Goal: Task Accomplishment & Management: Manage account settings

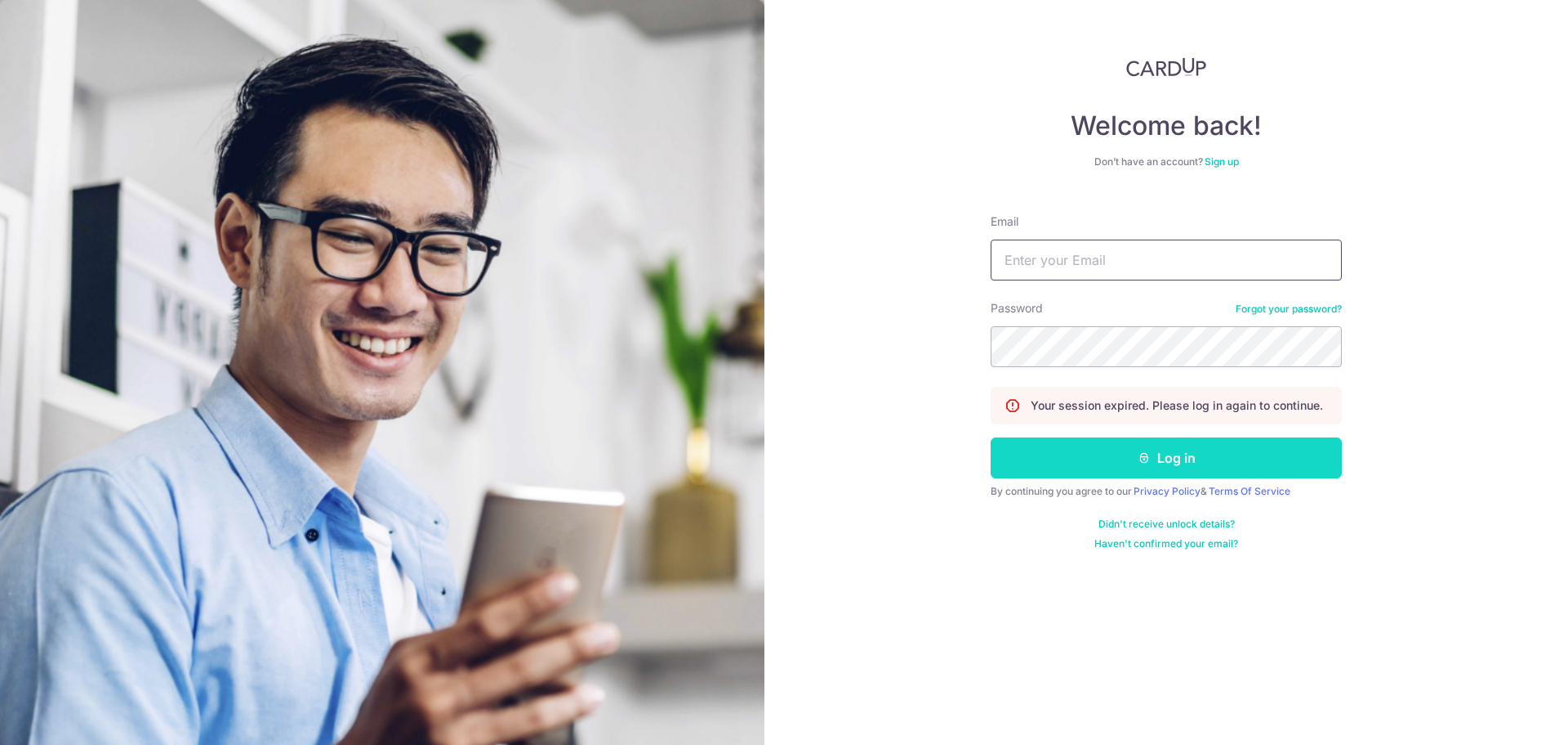
type input "[EMAIL_ADDRESS][DOMAIN_NAME]"
click at [1113, 449] on button "Log in" at bounding box center [1166, 458] width 351 height 41
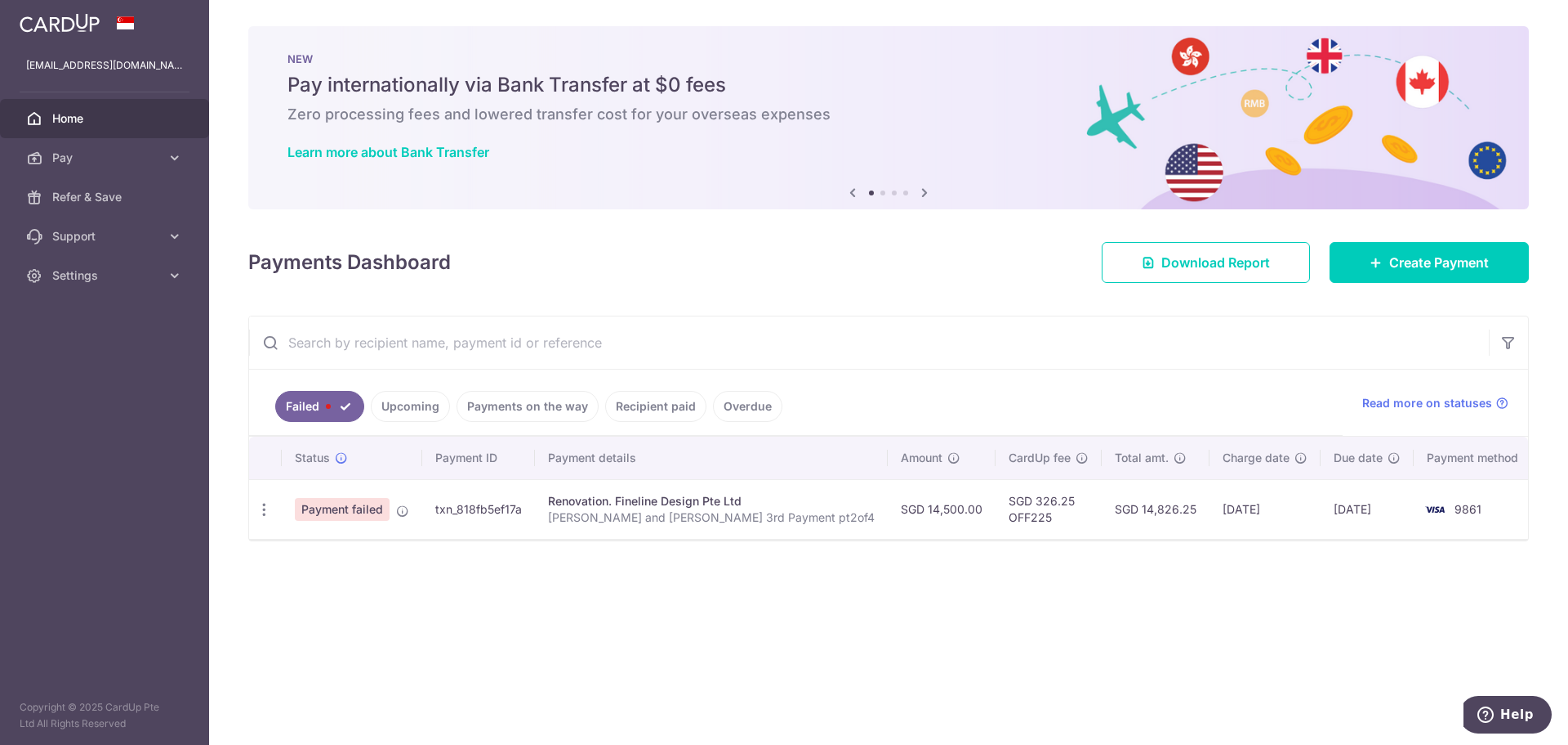
click at [401, 409] on link "Upcoming" at bounding box center [410, 406] width 79 height 31
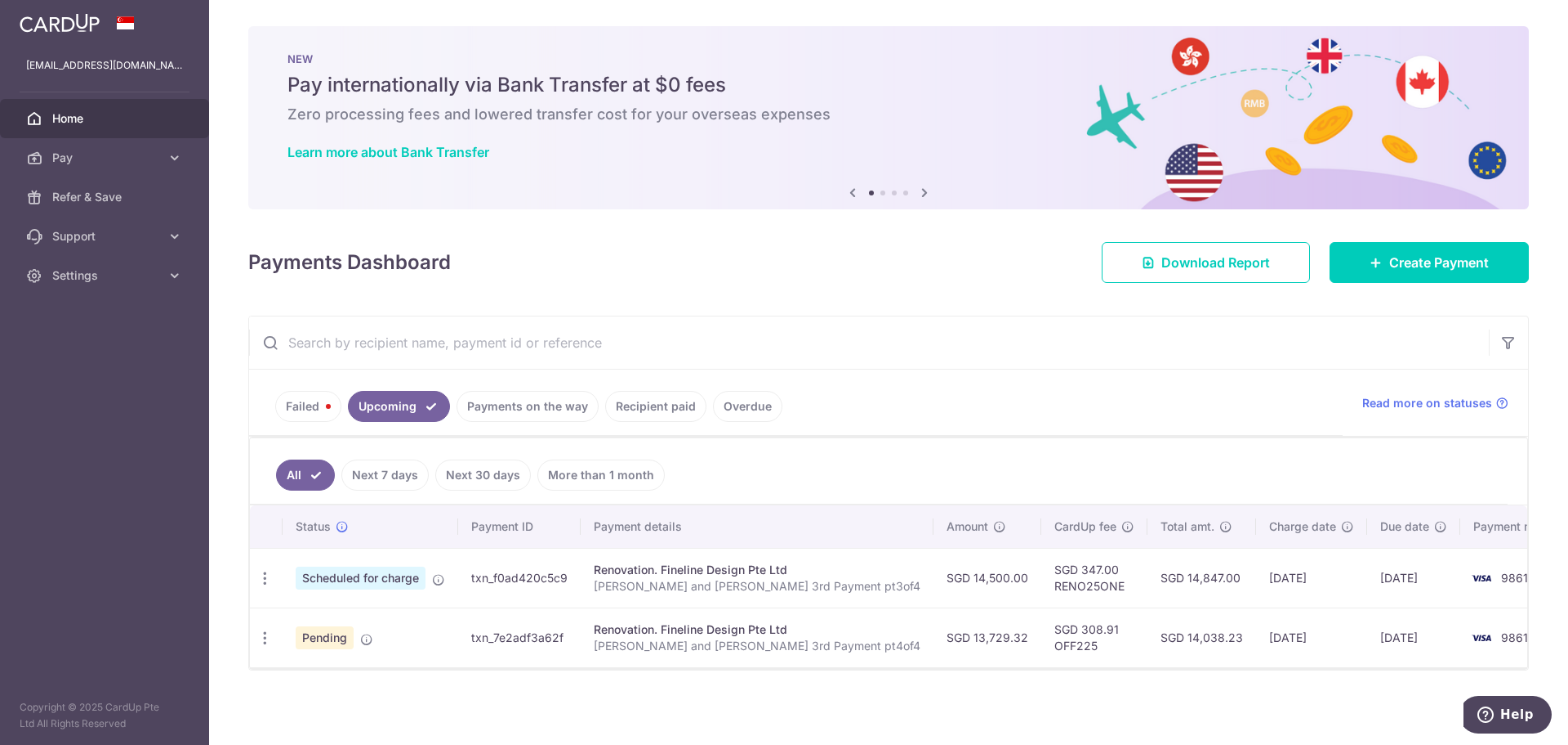
click at [308, 408] on link "Failed" at bounding box center [309, 406] width 67 height 31
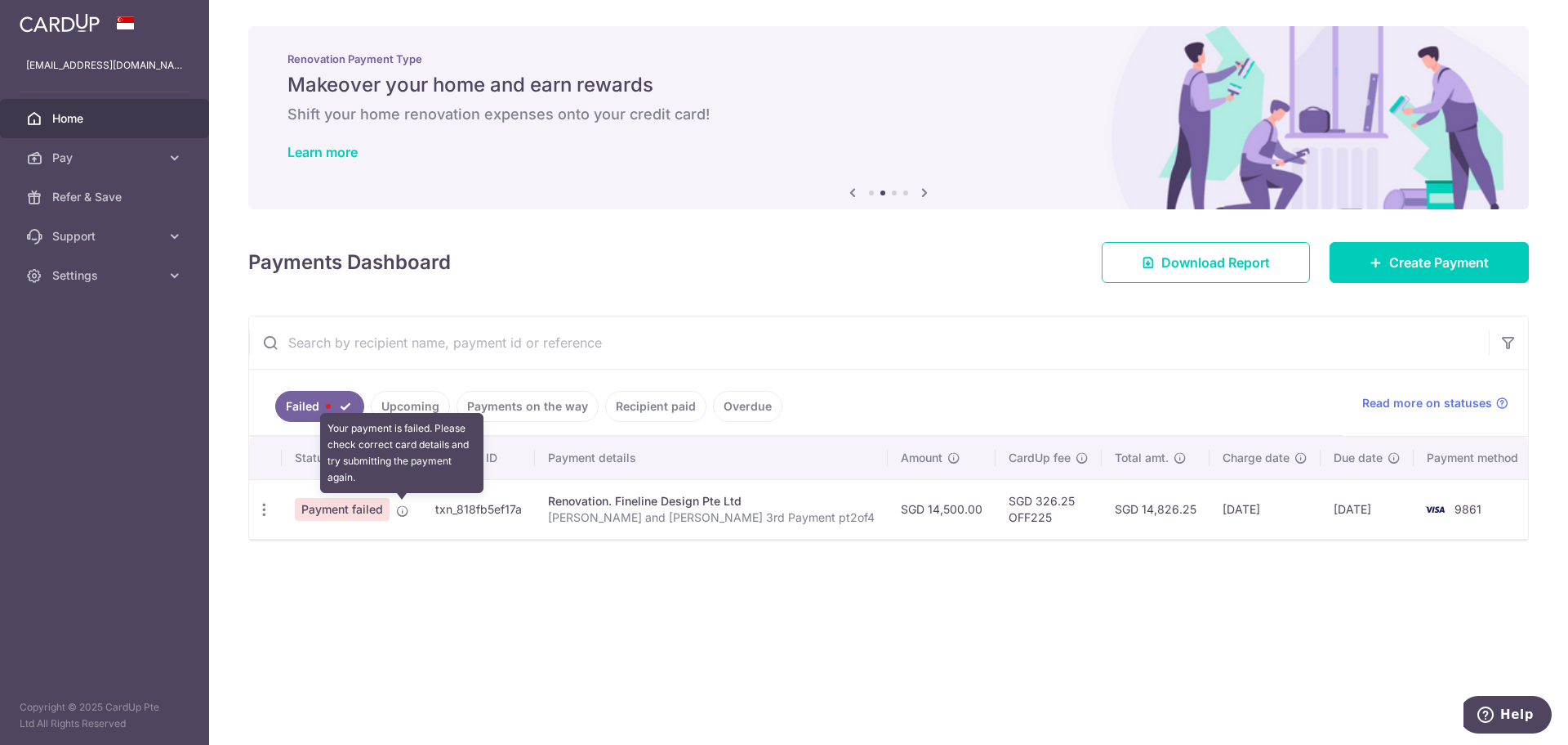
click at [401, 509] on icon at bounding box center [403, 511] width 13 height 13
click at [258, 505] on icon "button" at bounding box center [264, 510] width 17 height 17
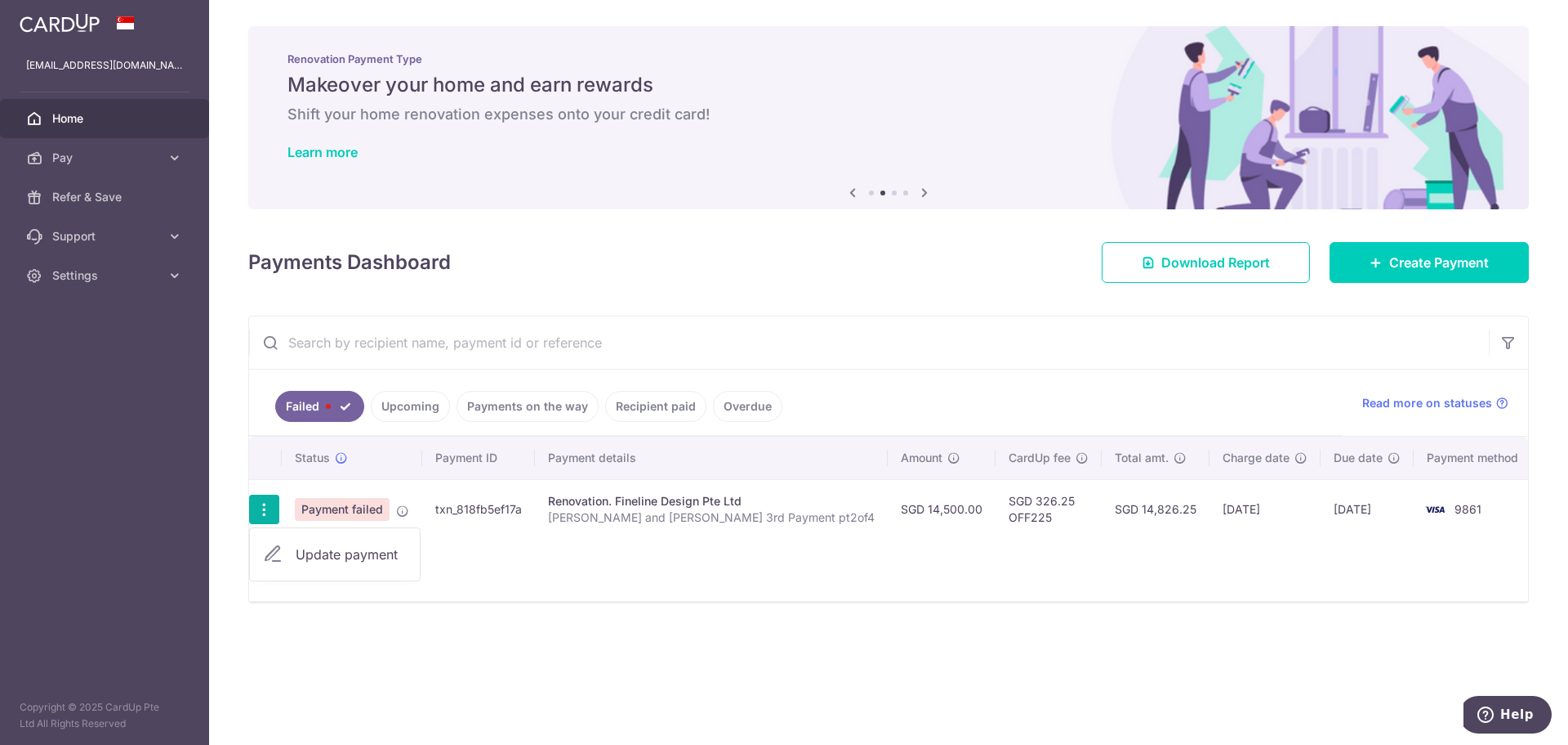
click at [648, 720] on div "× Pause Schedule Pause all future payments in this series Pause just this one p…" at bounding box center [888, 372] width 1359 height 745
click at [531, 417] on link "Payments on the way" at bounding box center [527, 406] width 142 height 31
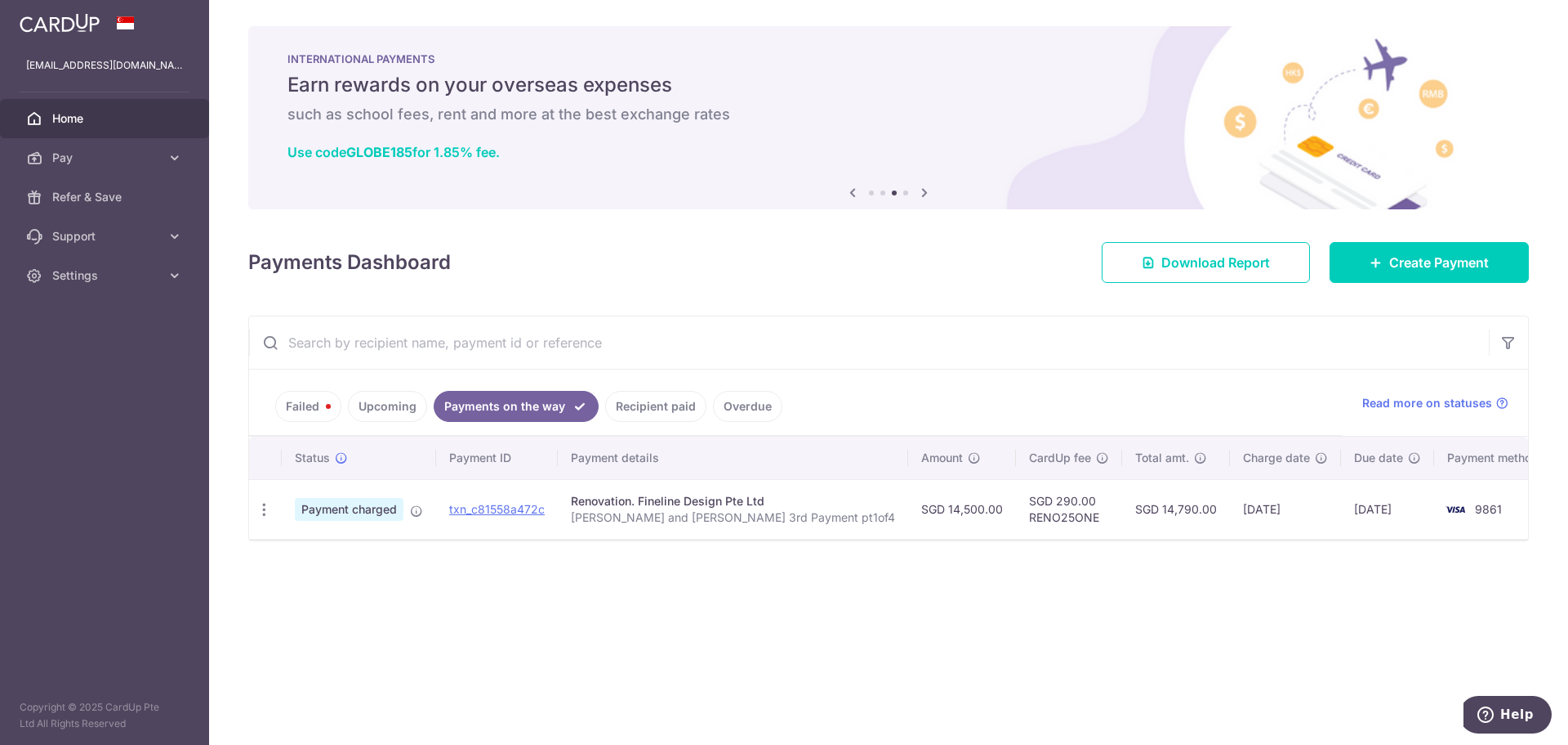
click at [304, 406] on link "Failed" at bounding box center [309, 406] width 67 height 31
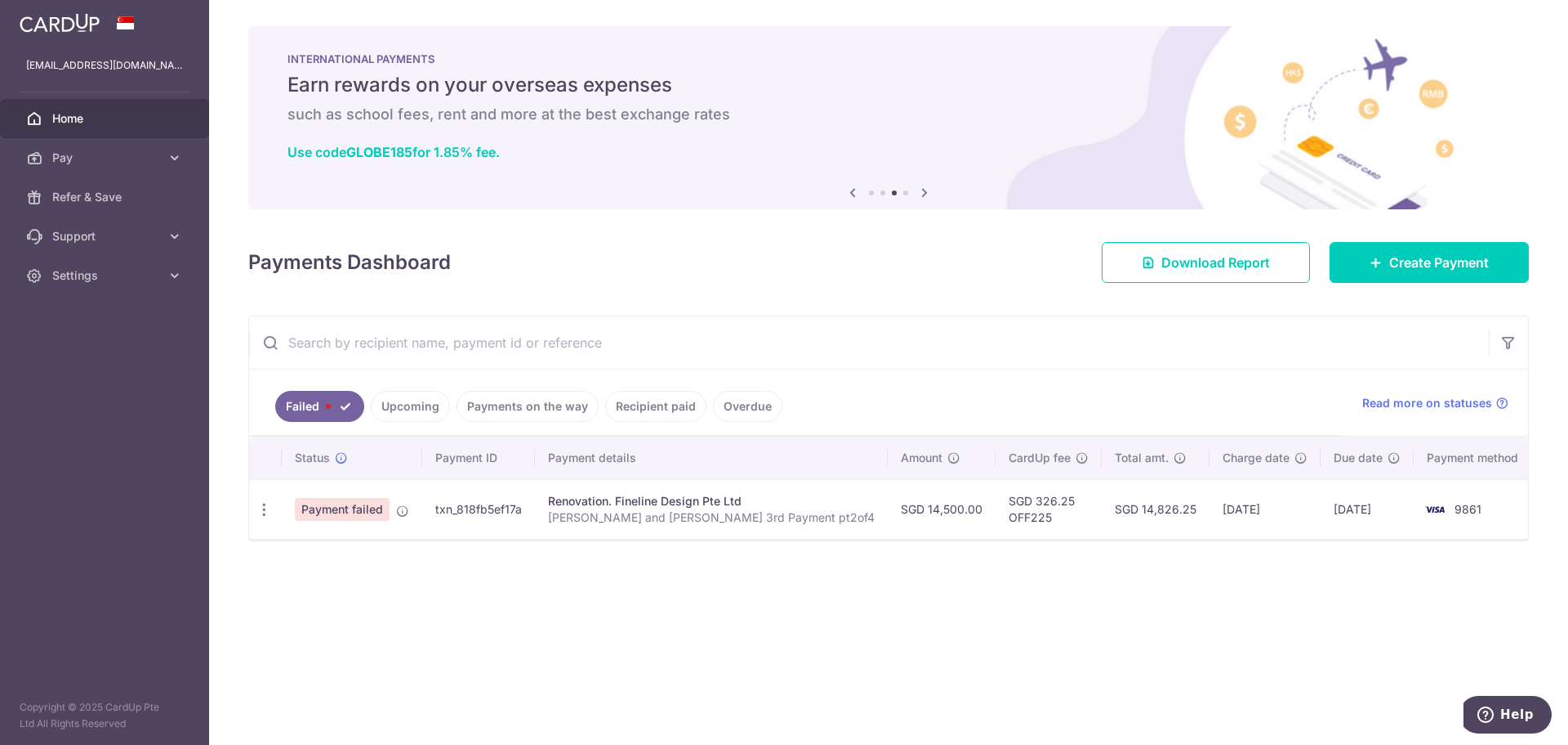
click at [538, 403] on link "Payments on the way" at bounding box center [527, 406] width 142 height 31
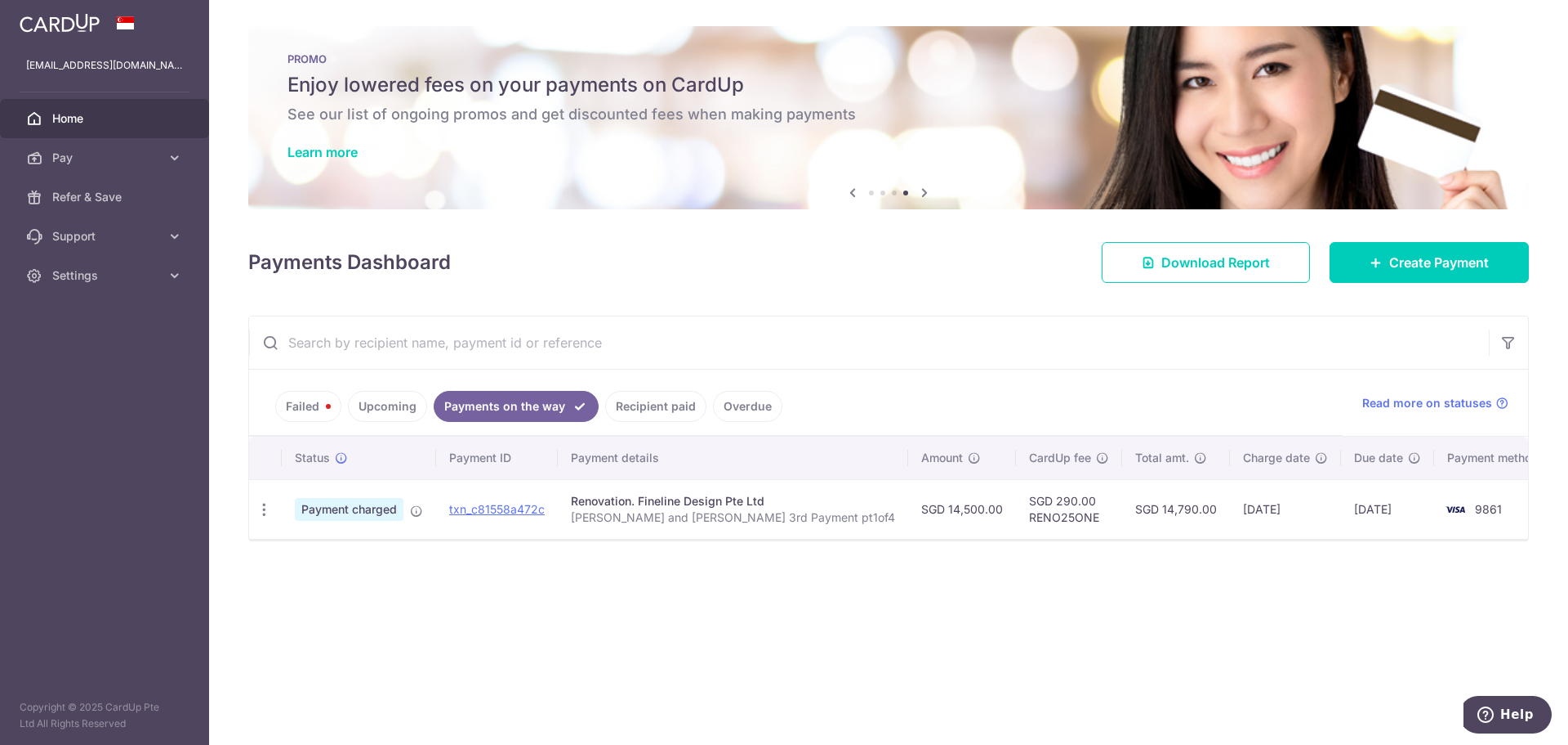
click at [393, 402] on link "Upcoming" at bounding box center [387, 406] width 79 height 31
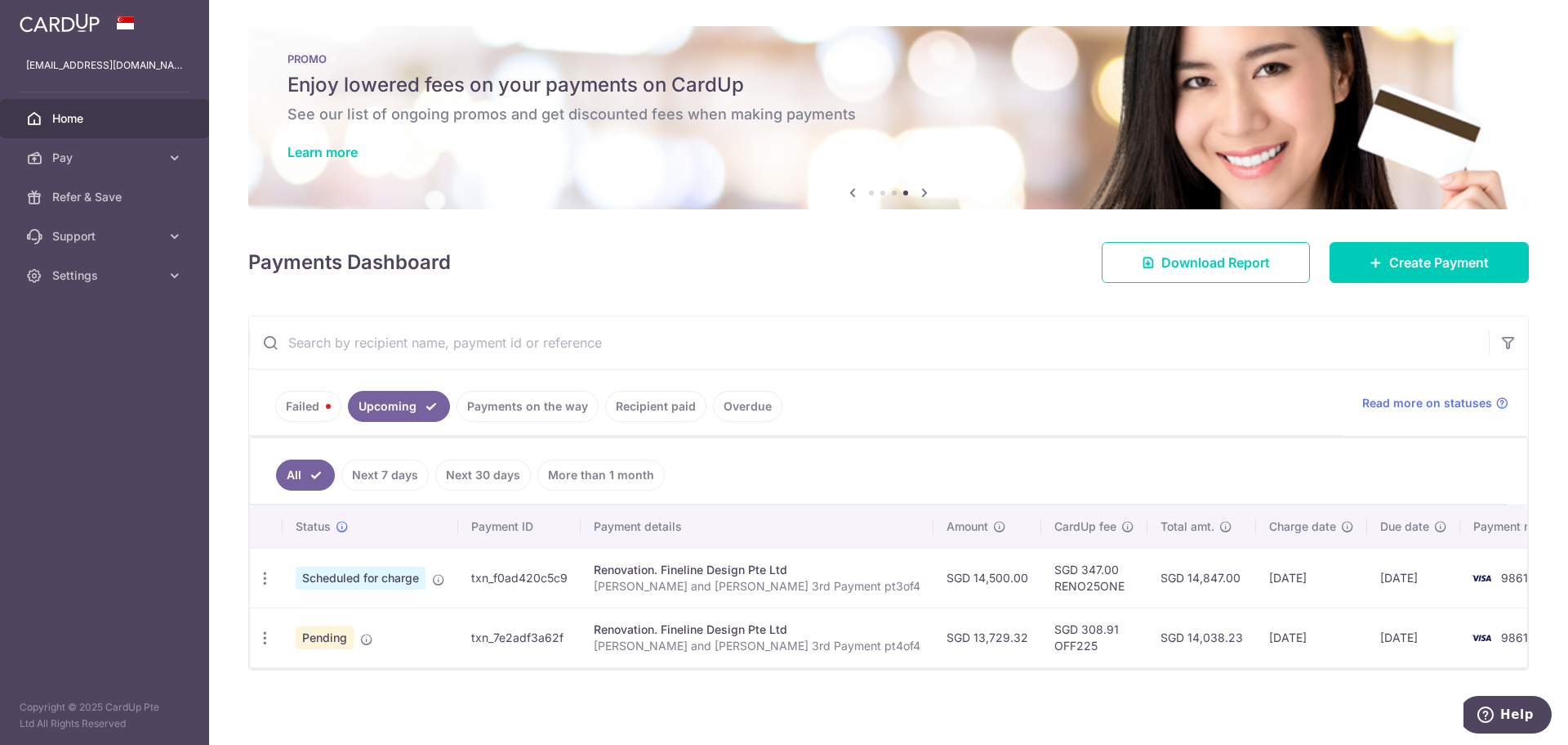
click at [631, 407] on link "Recipient paid" at bounding box center [656, 406] width 102 height 31
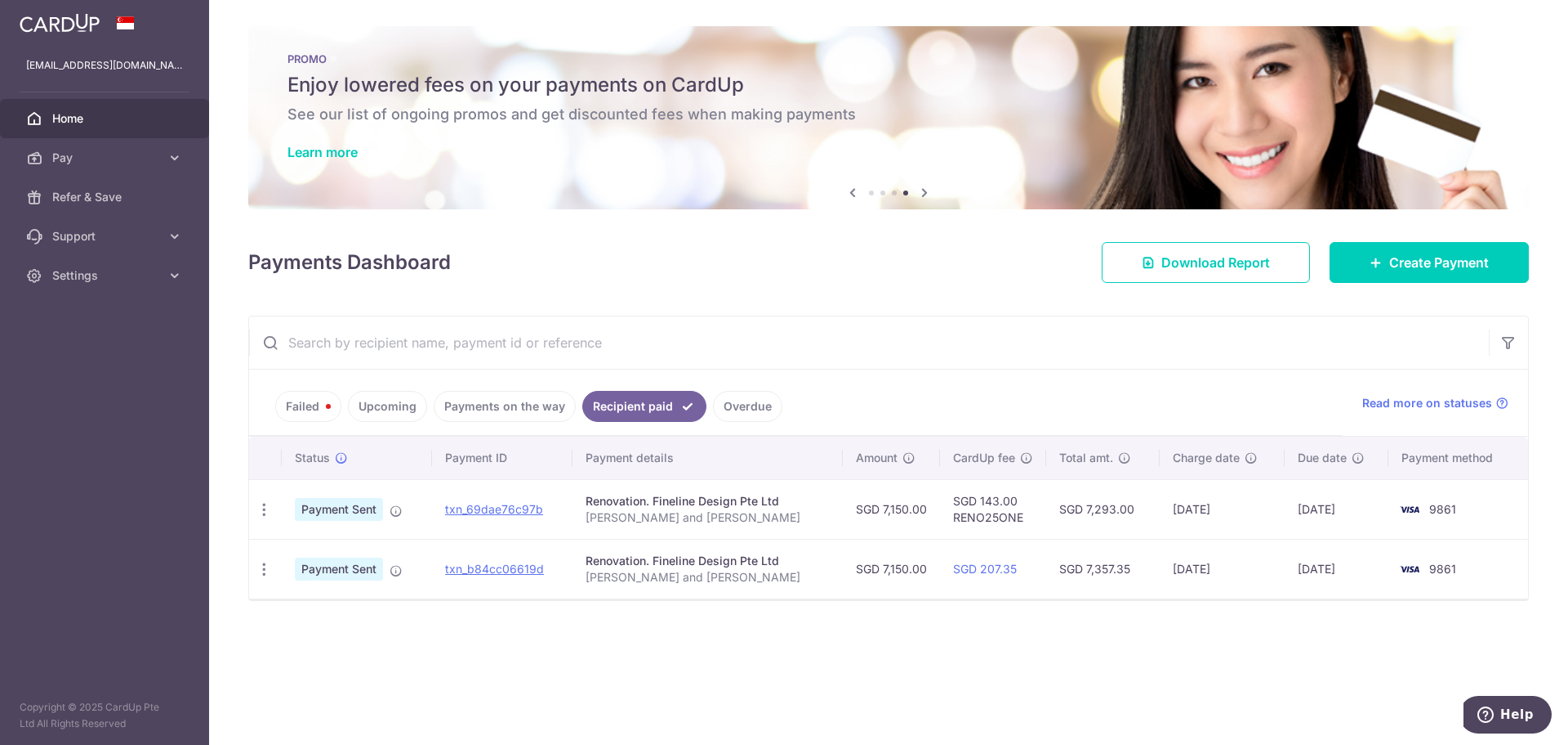
click at [480, 408] on link "Payments on the way" at bounding box center [504, 406] width 142 height 31
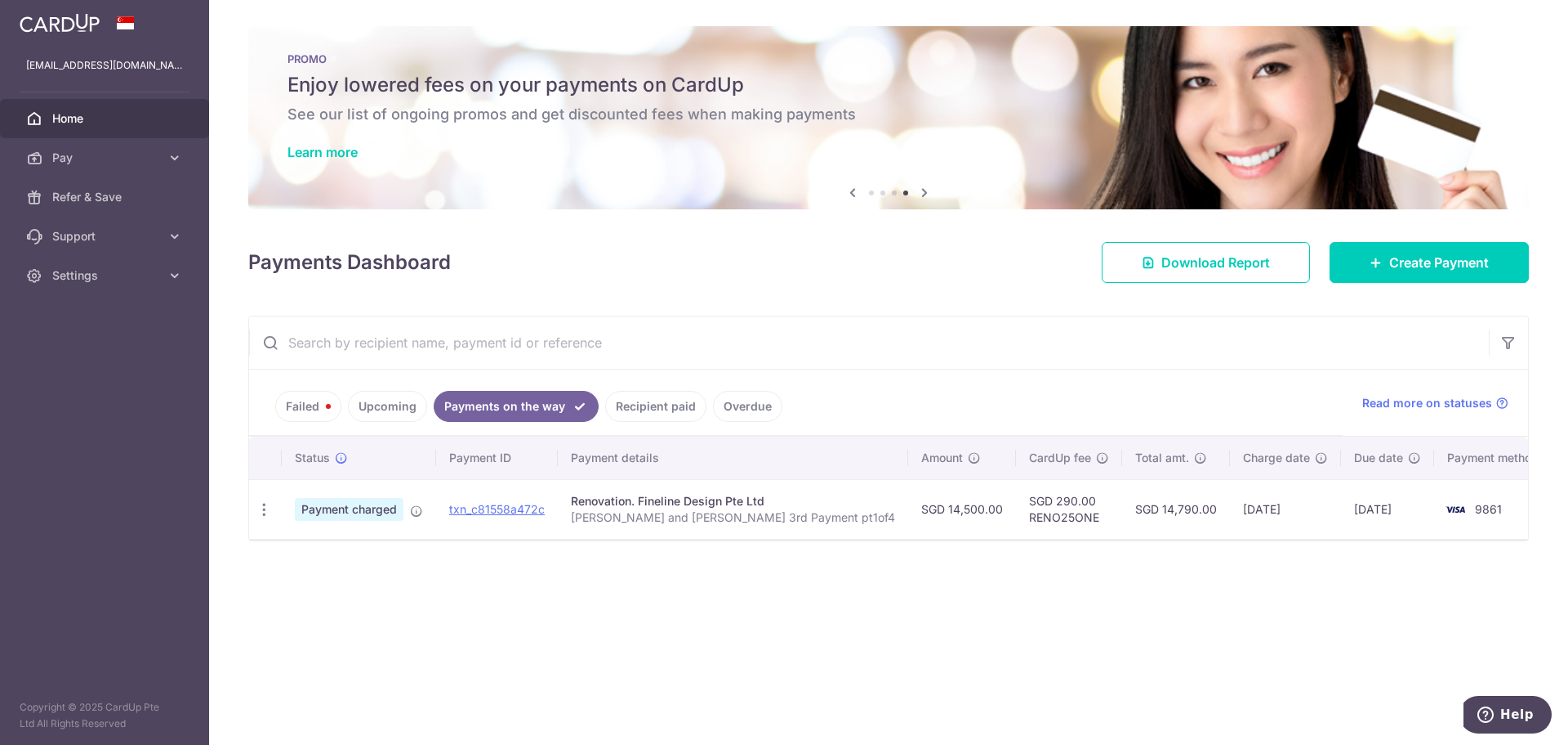
click at [295, 400] on link "Failed" at bounding box center [309, 406] width 67 height 31
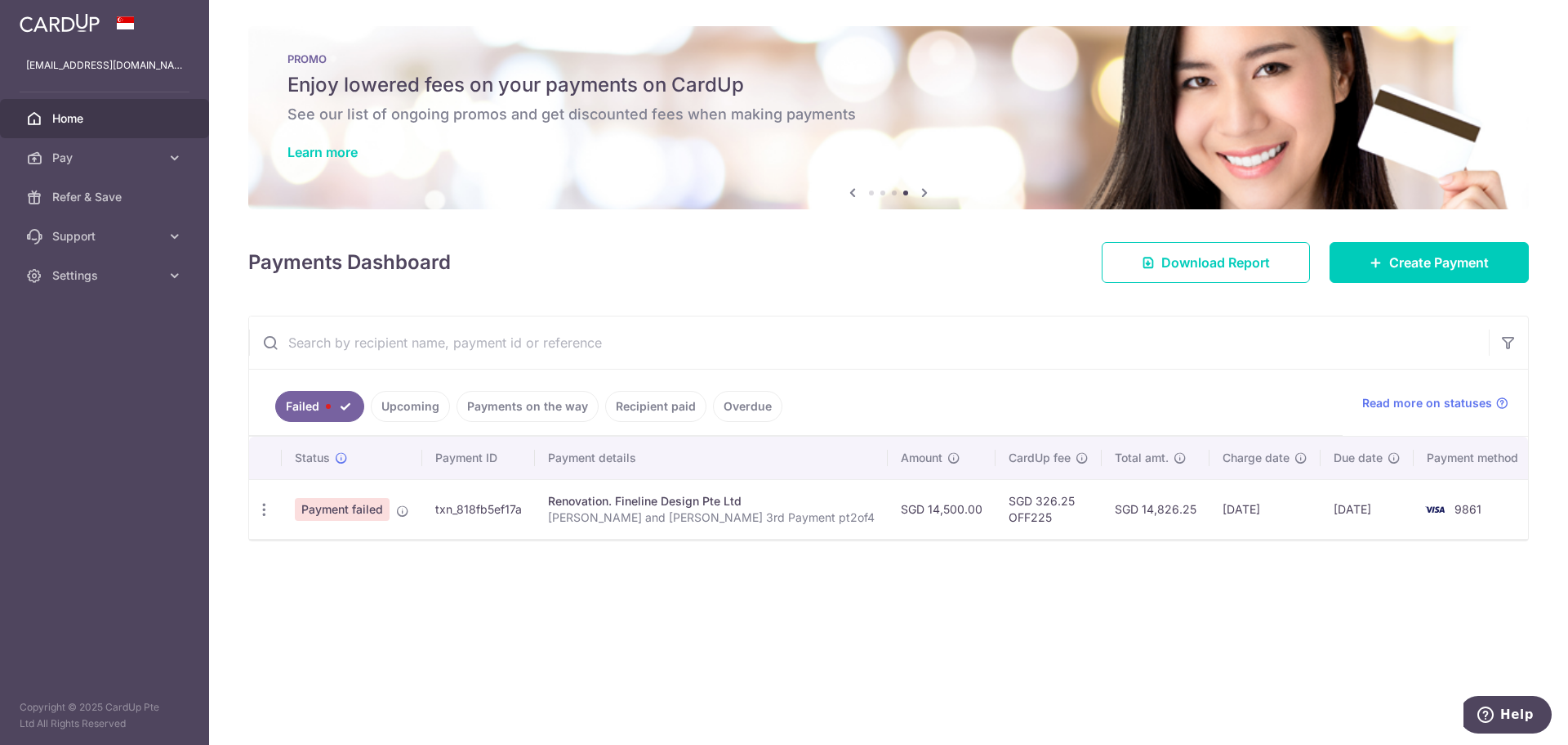
click at [522, 403] on link "Payments on the way" at bounding box center [527, 406] width 142 height 31
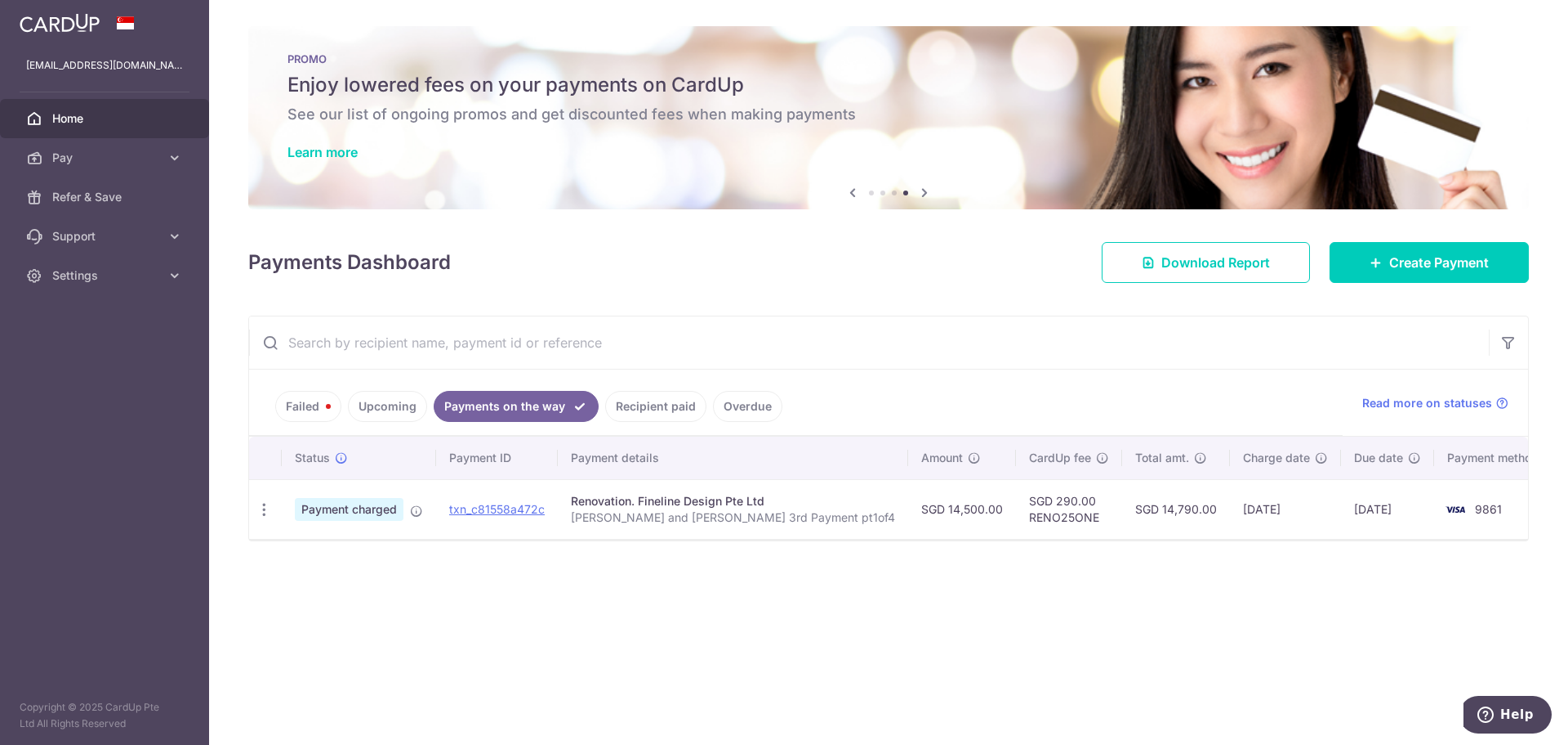
click at [299, 404] on link "Failed" at bounding box center [309, 406] width 67 height 31
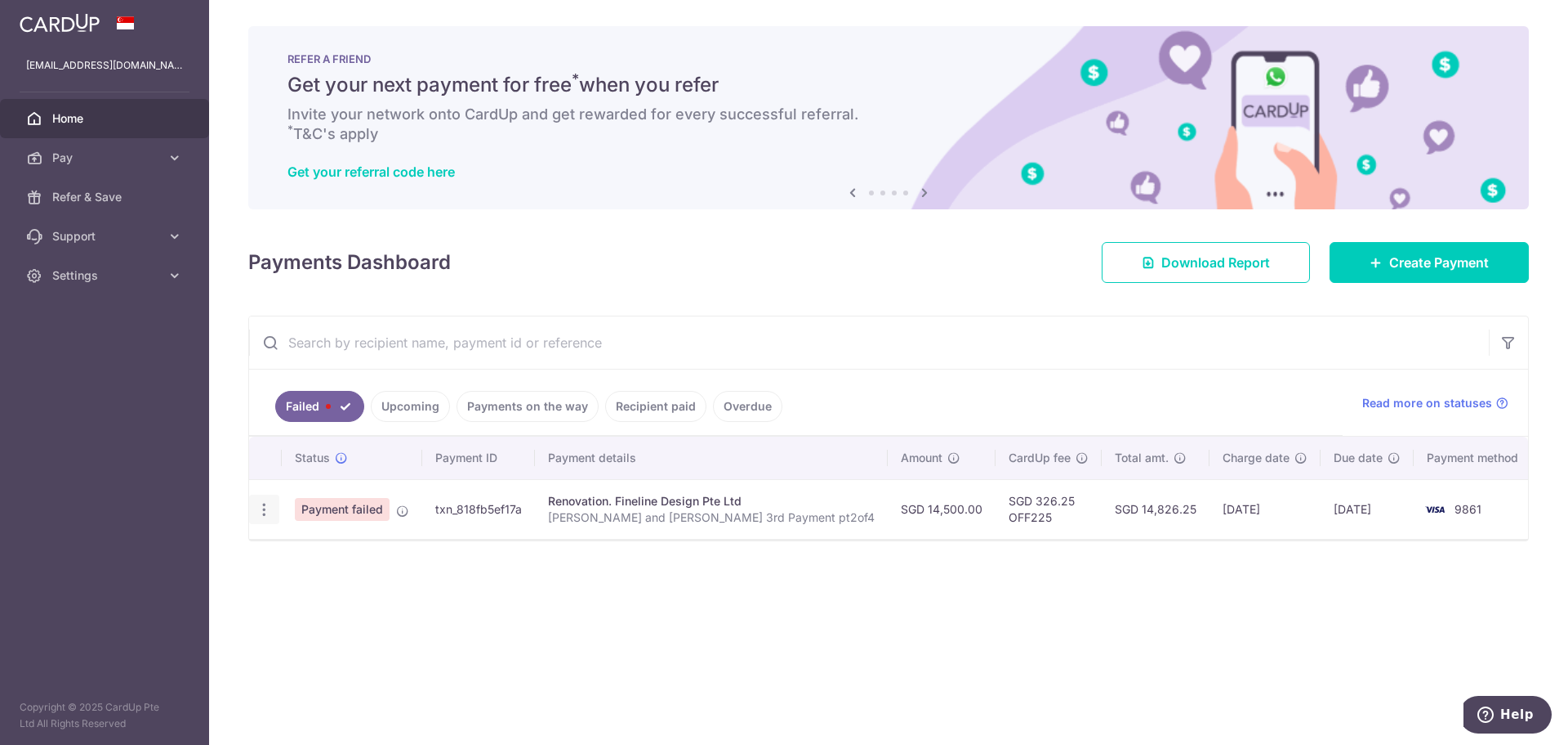
click at [260, 516] on icon "button" at bounding box center [264, 510] width 17 height 17
click at [319, 548] on span "Update payment" at bounding box center [351, 554] width 111 height 20
radio input "true"
type input "14,500.00"
type input "[PERSON_NAME] and [PERSON_NAME] 3rd Payment pt2of4"
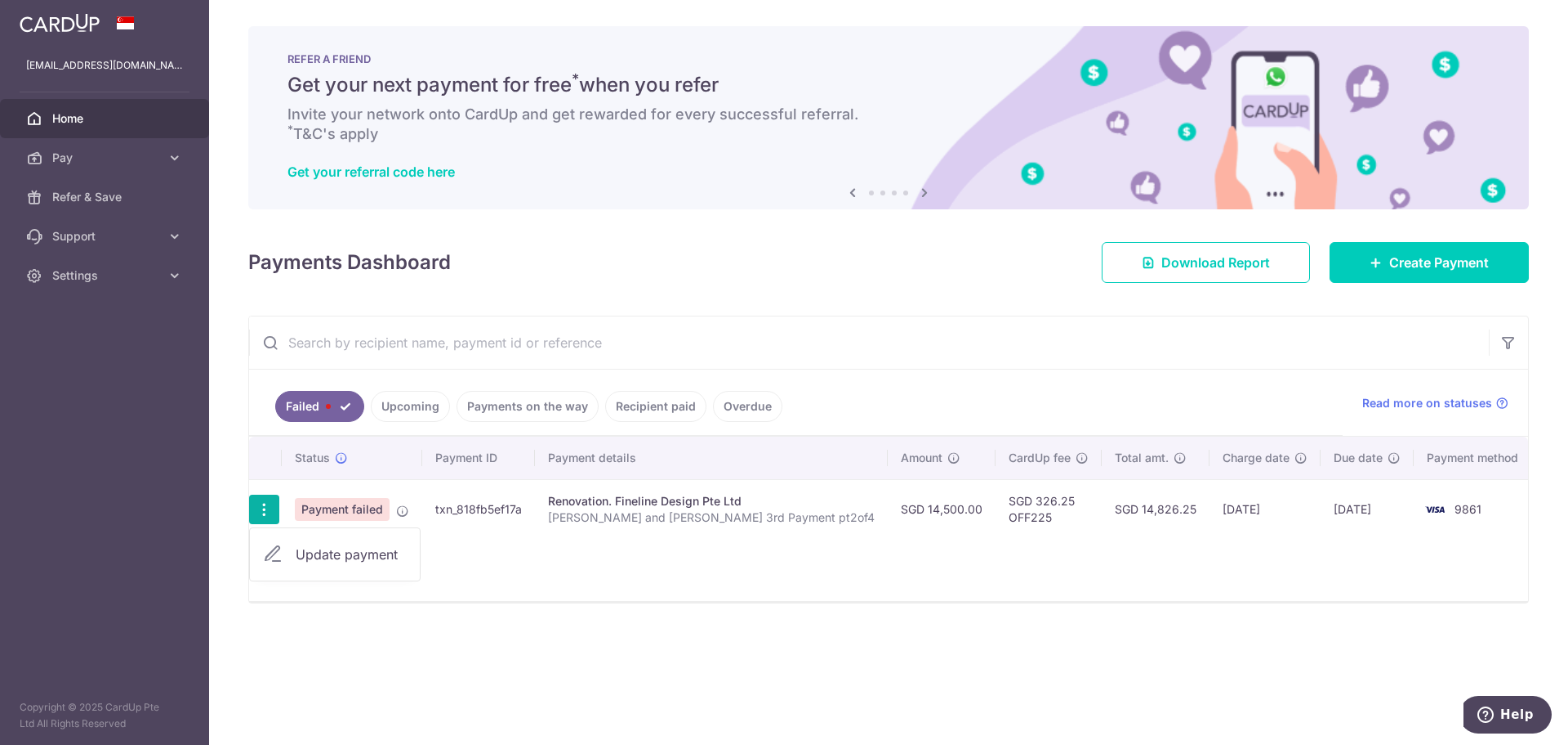
type input "3rd with VO1 and Electrical pt2of4"
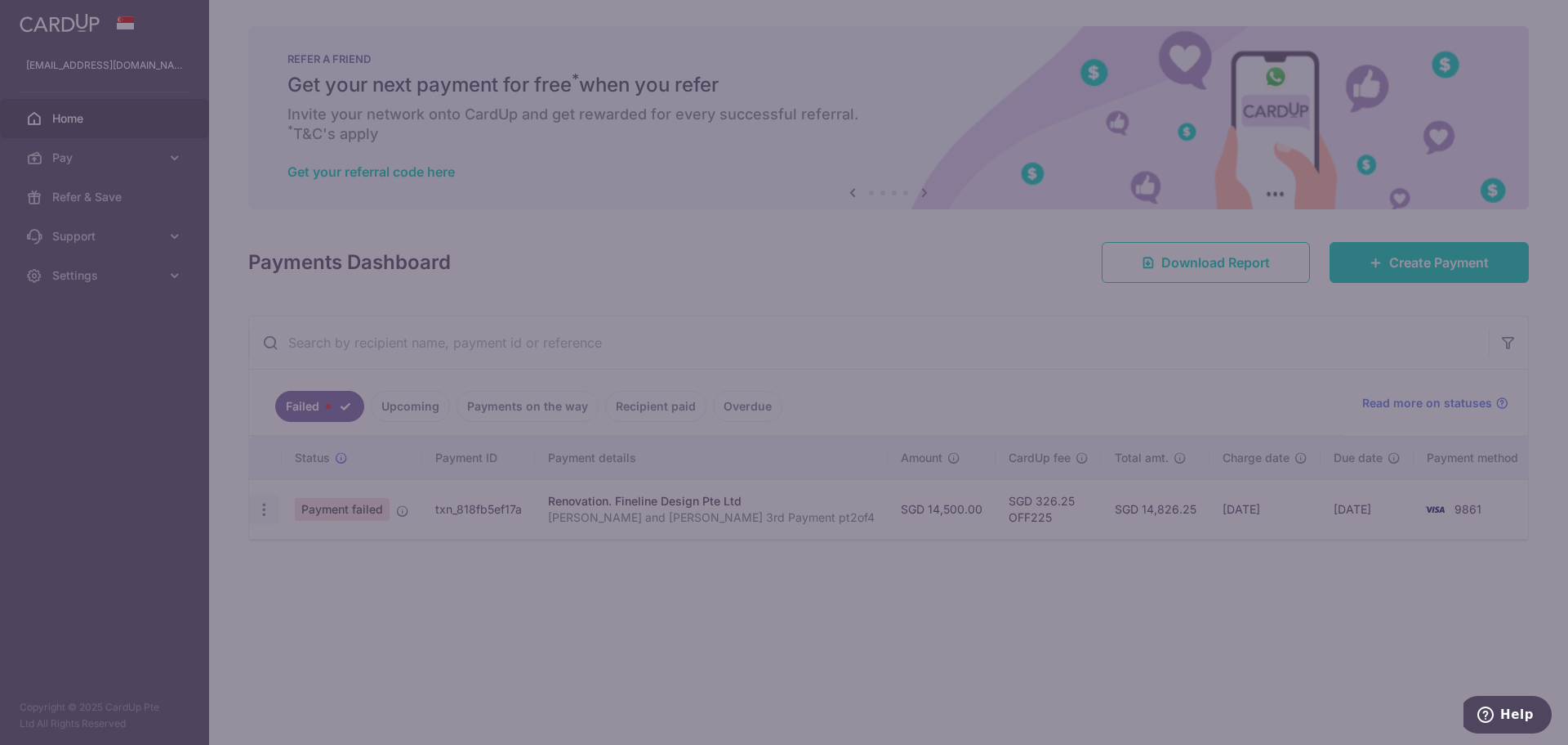
type input "OFF225"
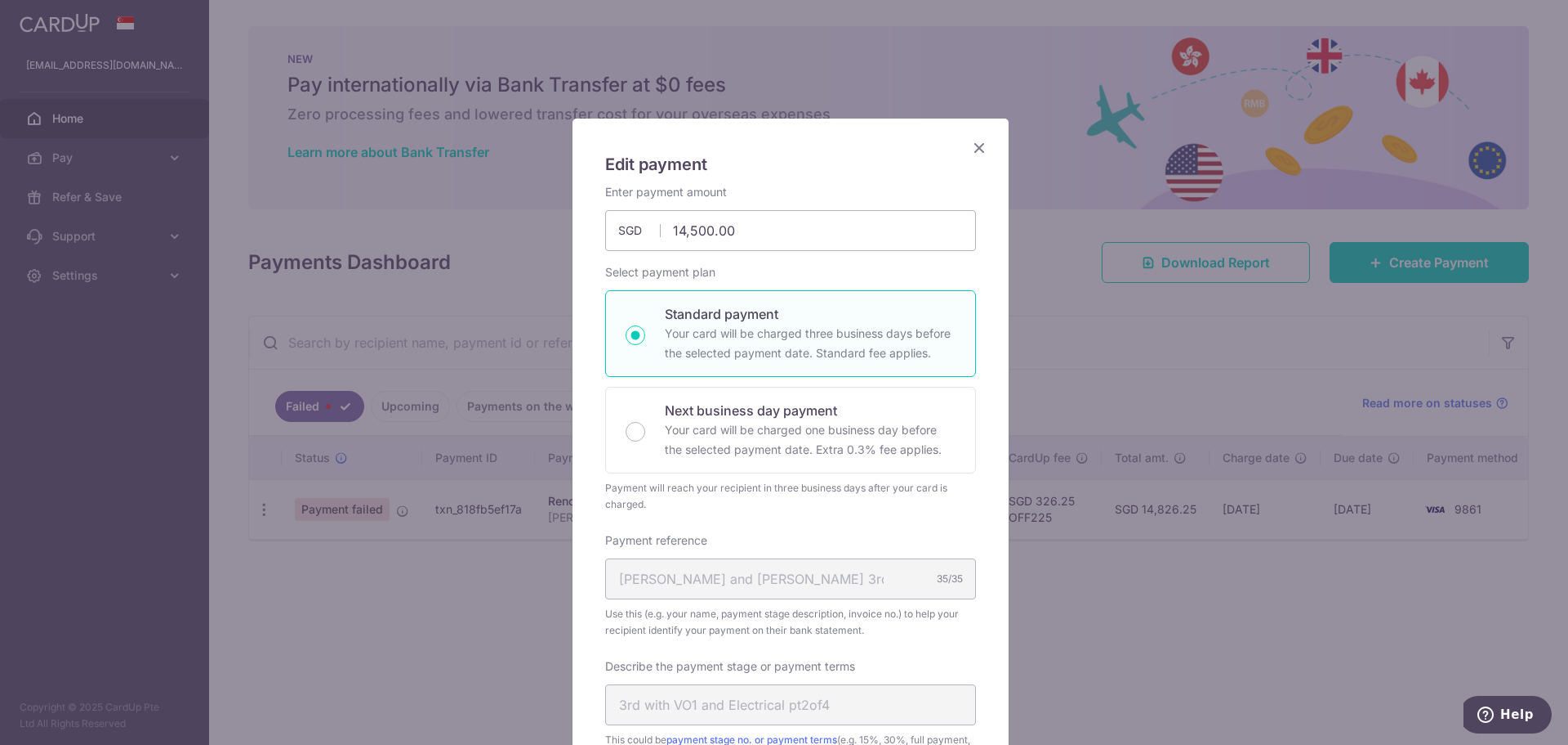
click at [975, 150] on icon "Close" at bounding box center [979, 147] width 20 height 20
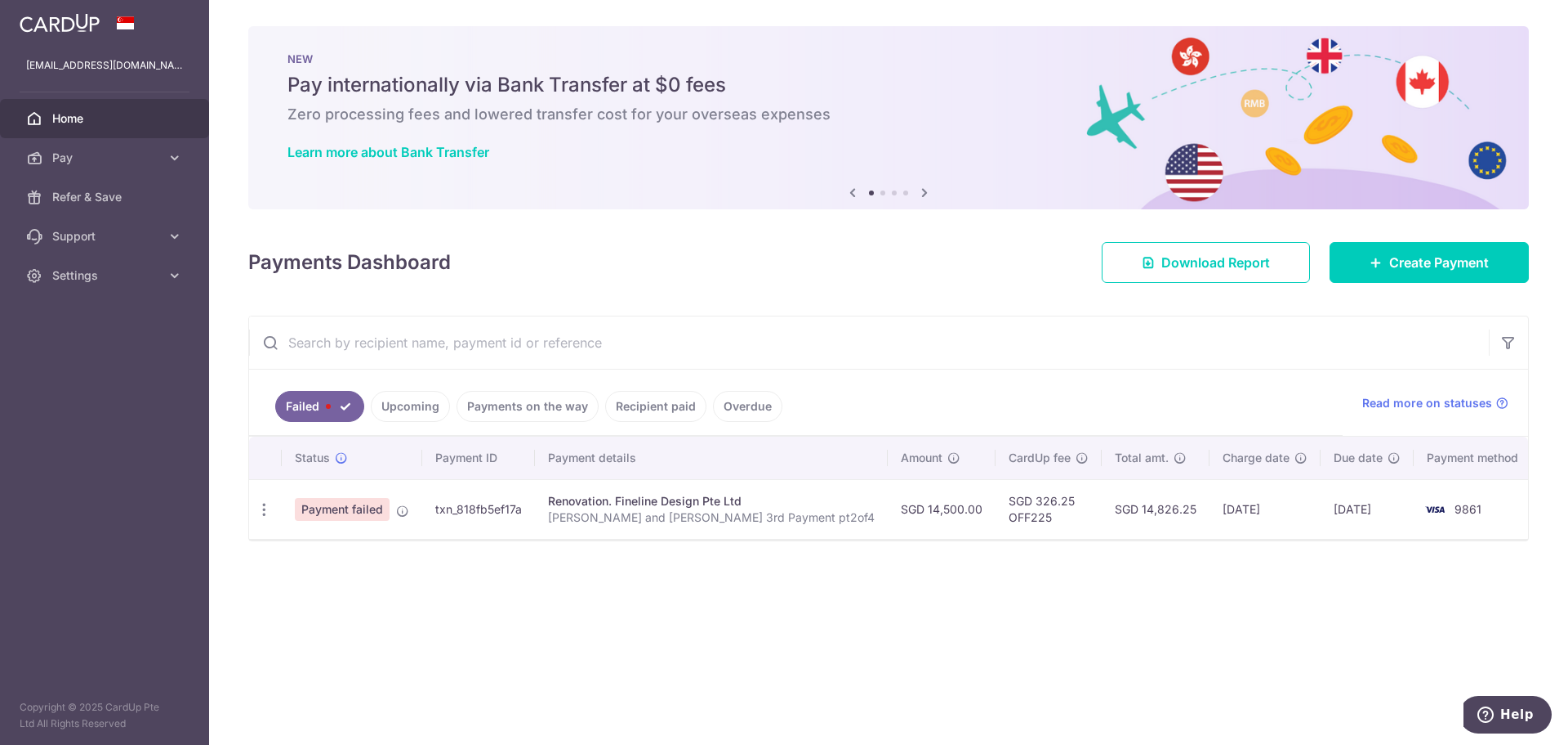
click at [399, 414] on link "Upcoming" at bounding box center [410, 406] width 79 height 31
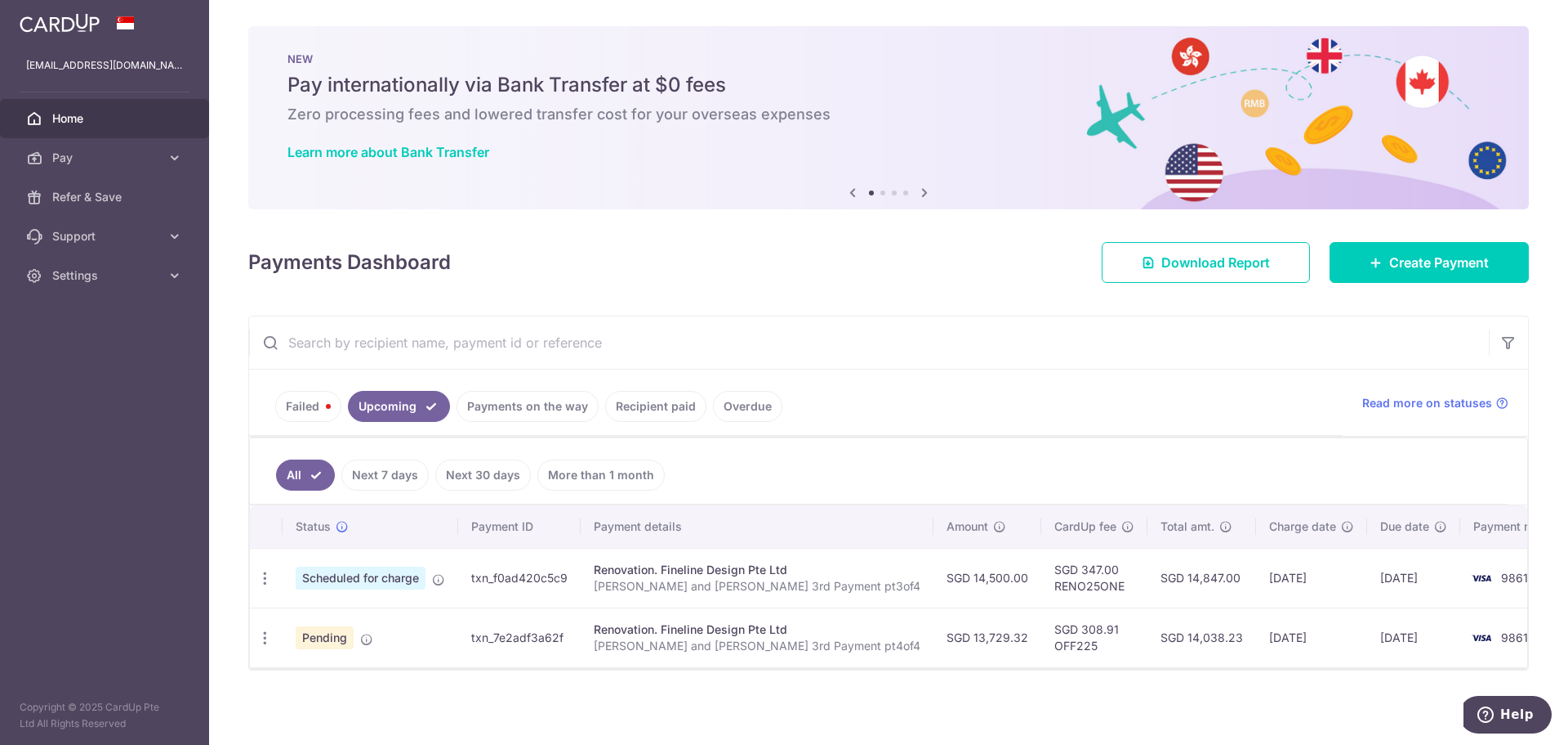
scroll to position [3, 0]
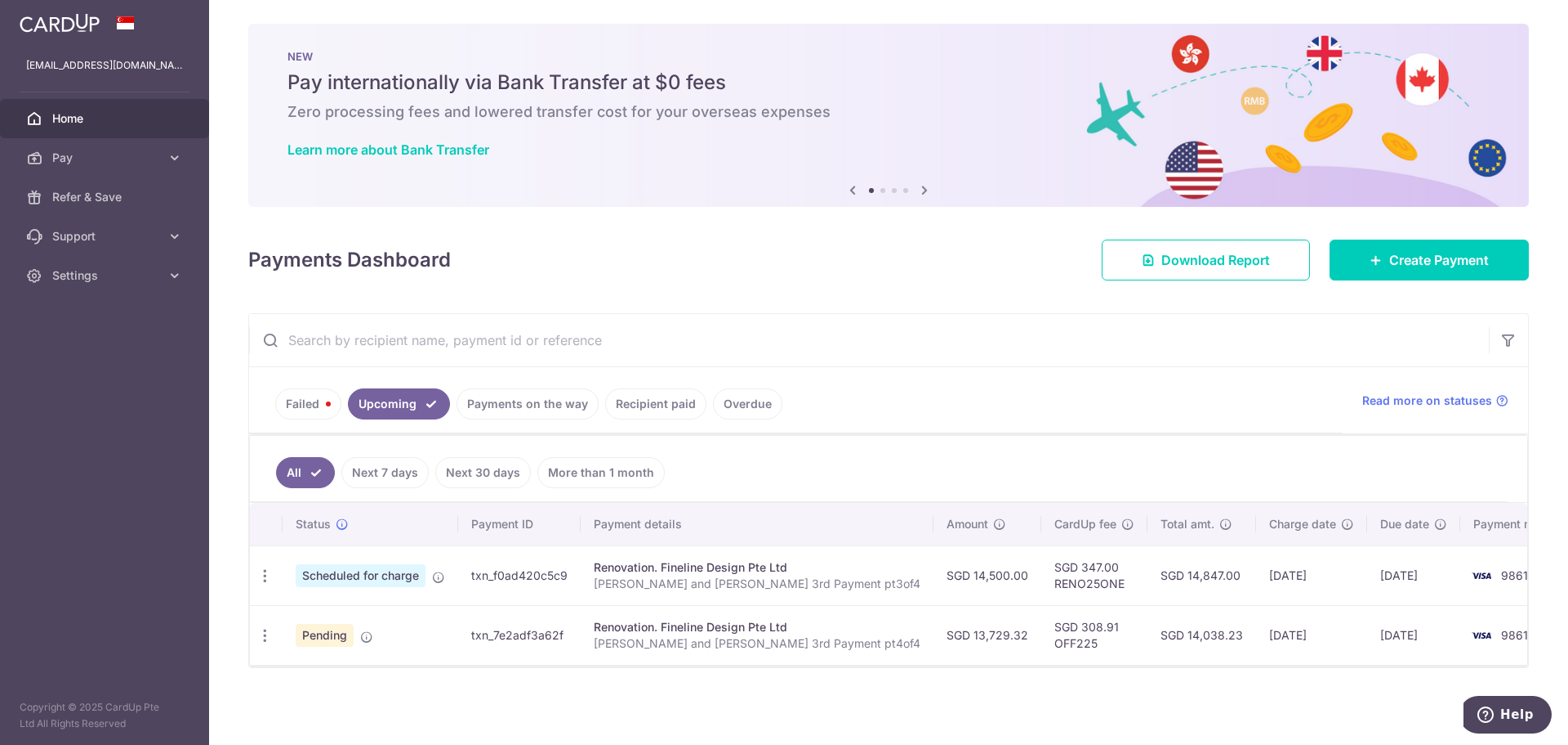
click at [662, 409] on link "Recipient paid" at bounding box center [656, 403] width 102 height 31
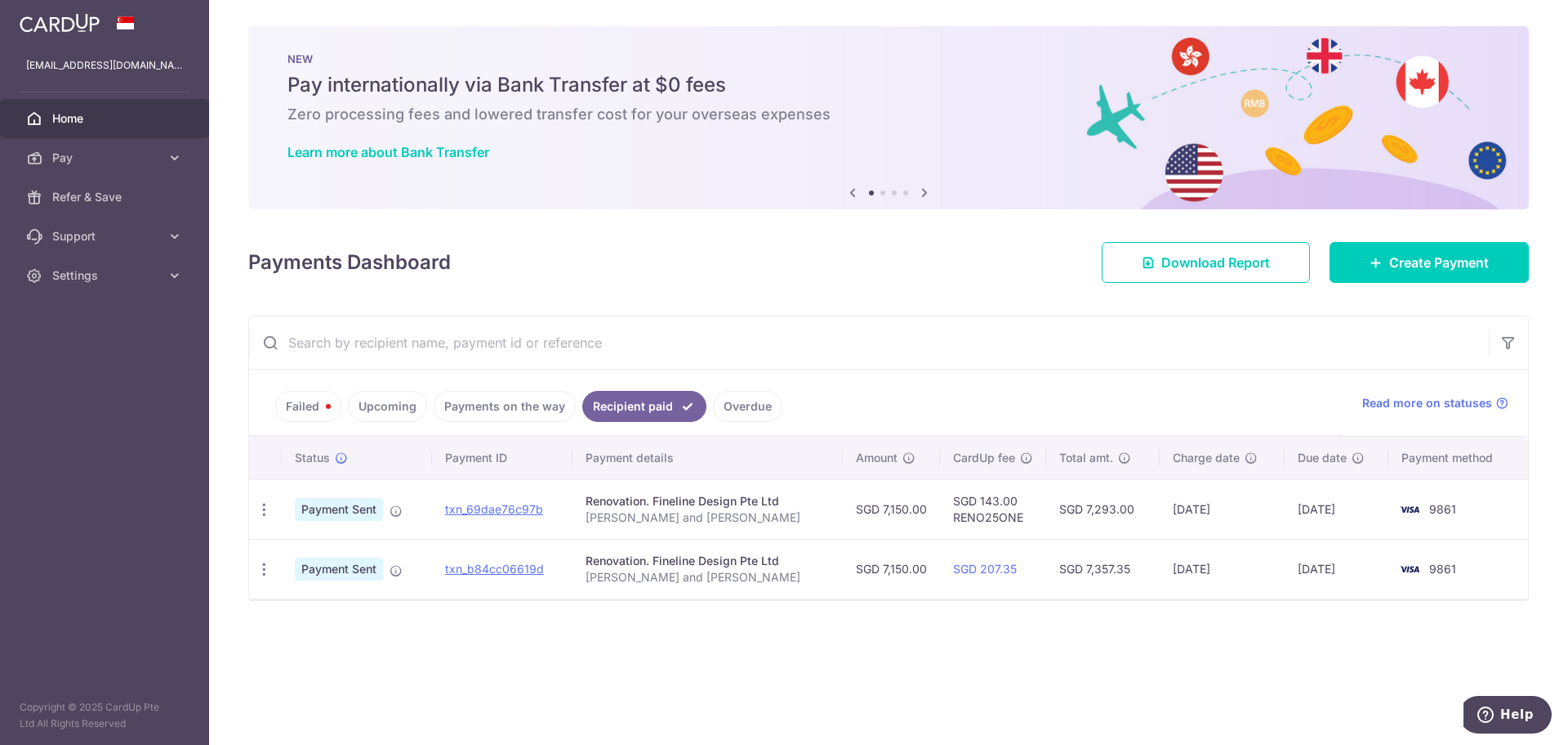
click at [509, 405] on link "Payments on the way" at bounding box center [504, 406] width 142 height 31
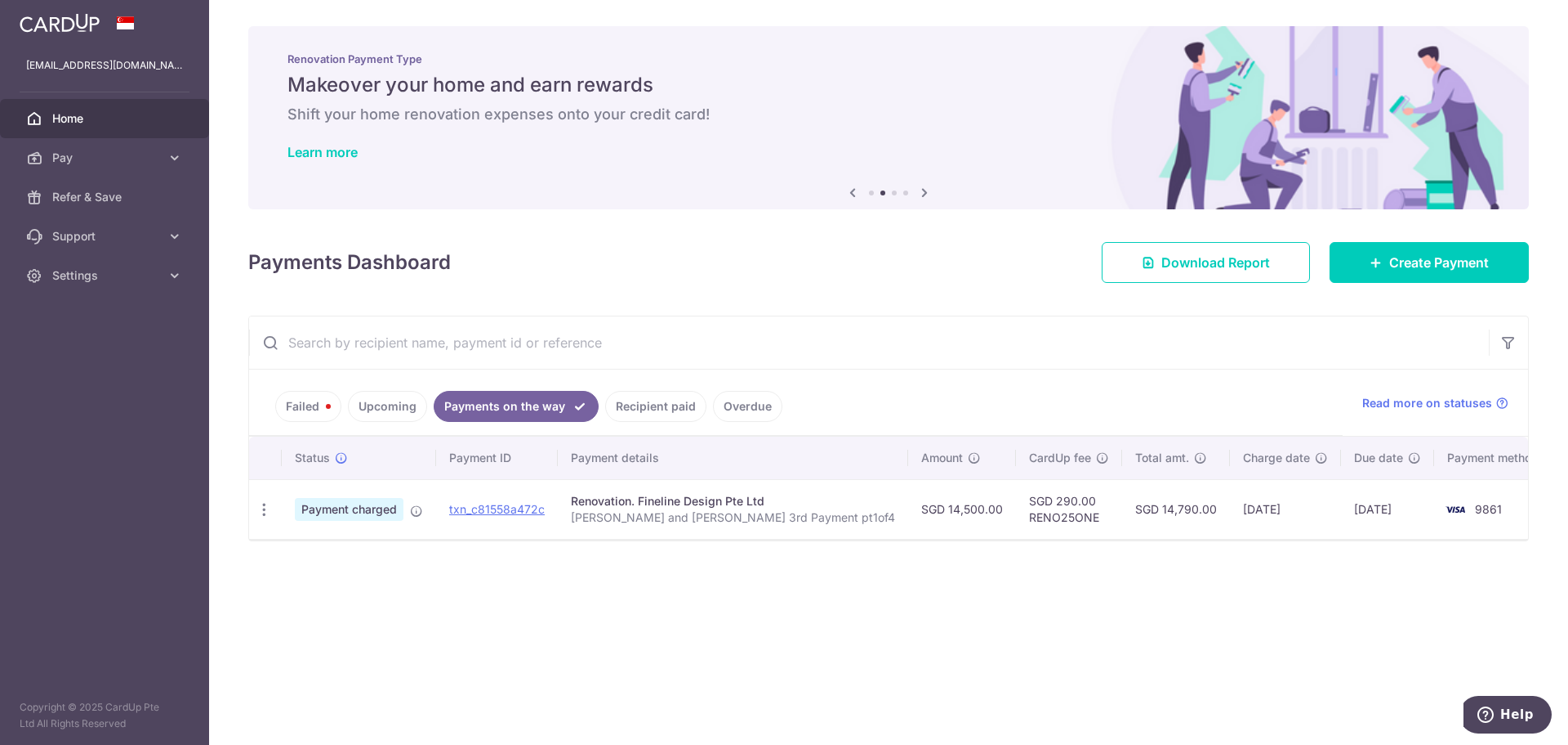
click at [295, 393] on link "Failed" at bounding box center [309, 406] width 67 height 31
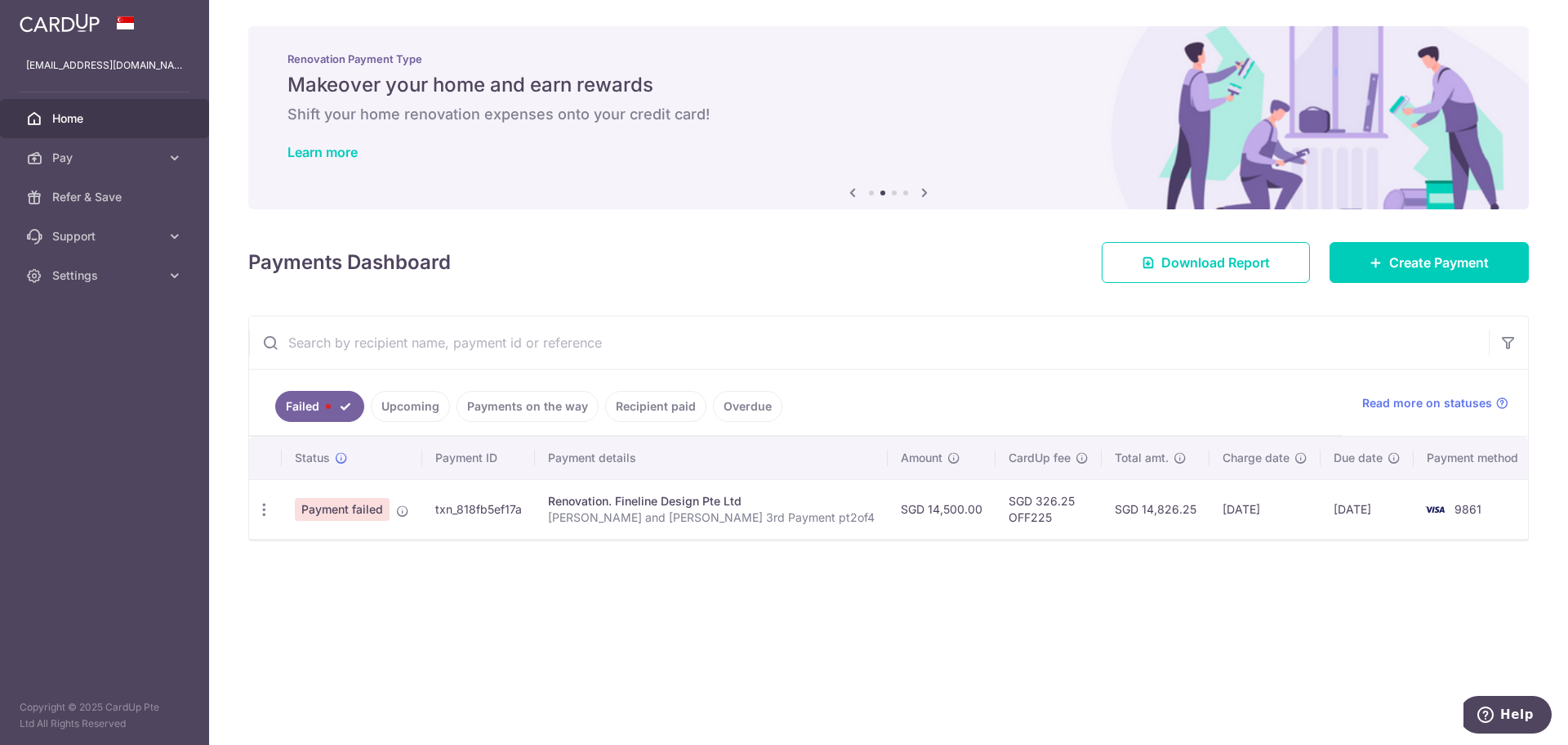
click at [404, 403] on link "Upcoming" at bounding box center [410, 406] width 79 height 31
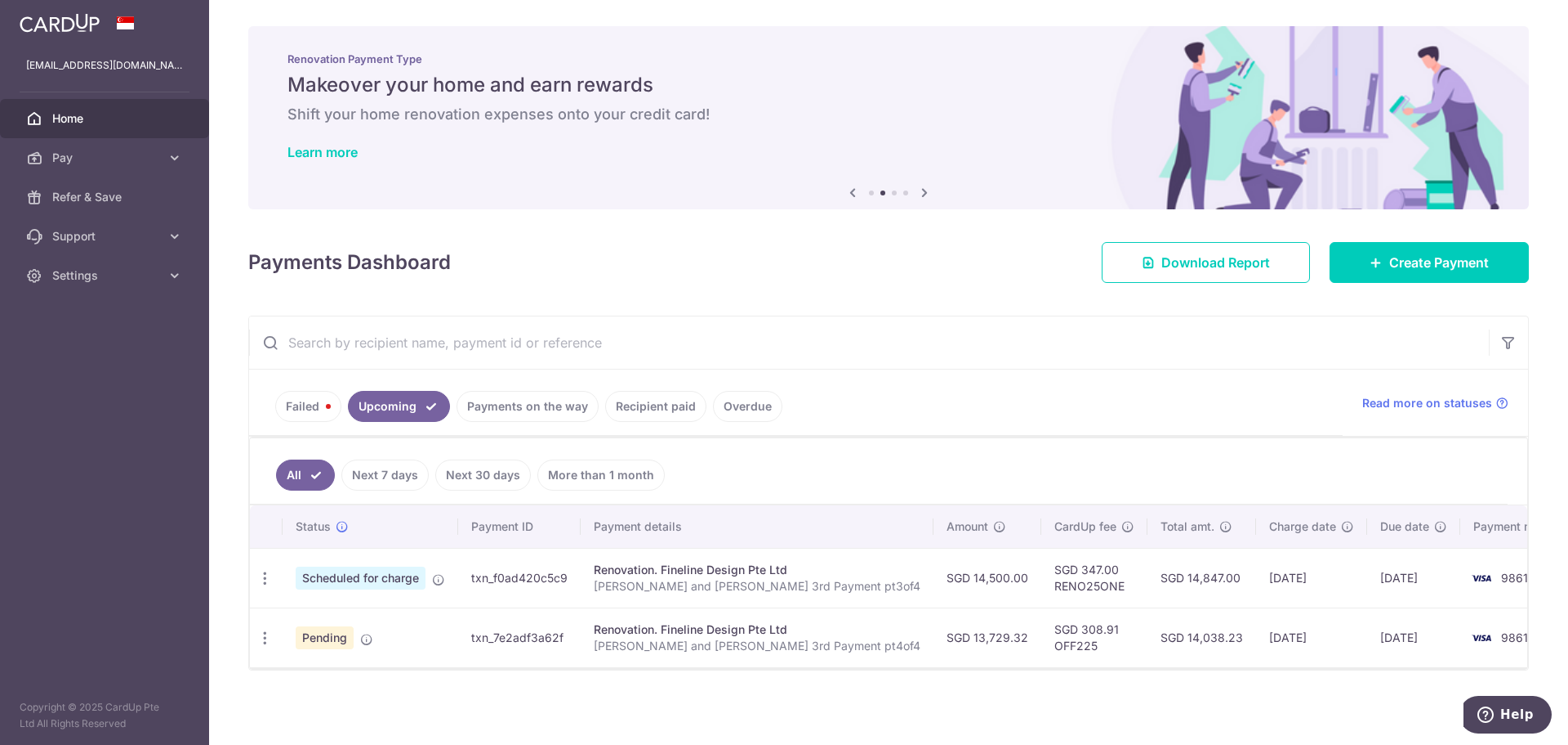
click at [310, 407] on link "Failed" at bounding box center [309, 406] width 67 height 31
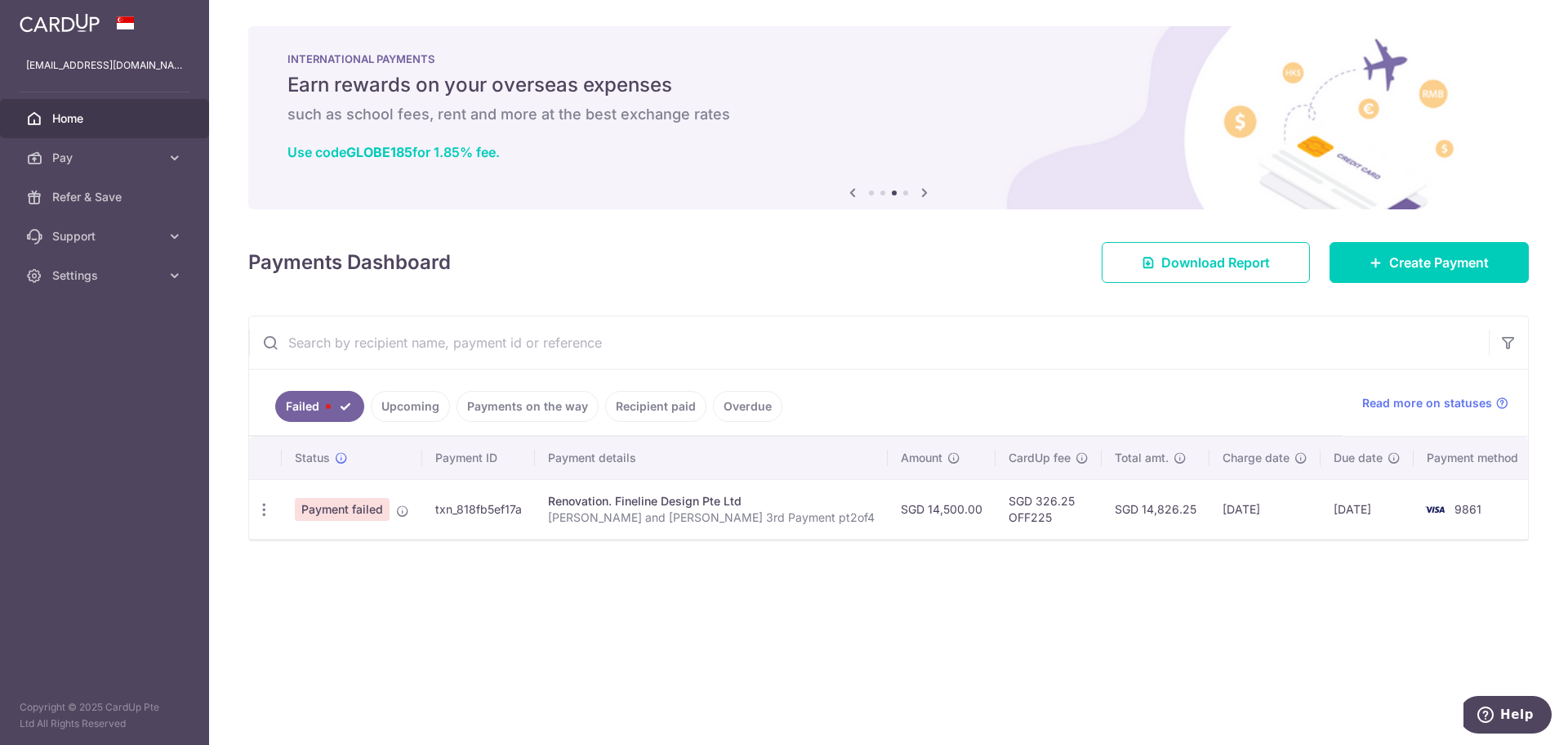
click at [648, 415] on link "Recipient paid" at bounding box center [656, 406] width 102 height 31
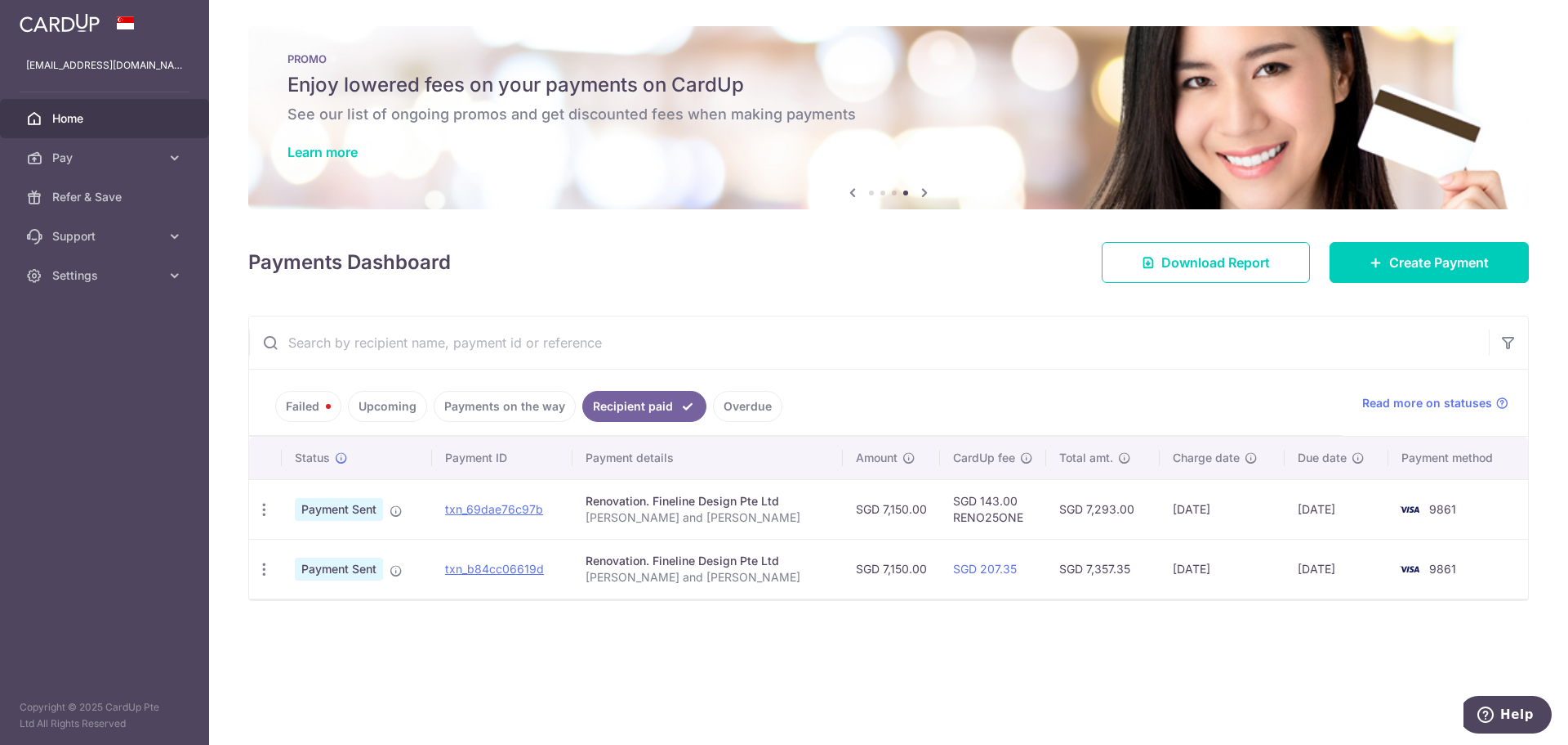
click at [497, 417] on link "Payments on the way" at bounding box center [504, 406] width 142 height 31
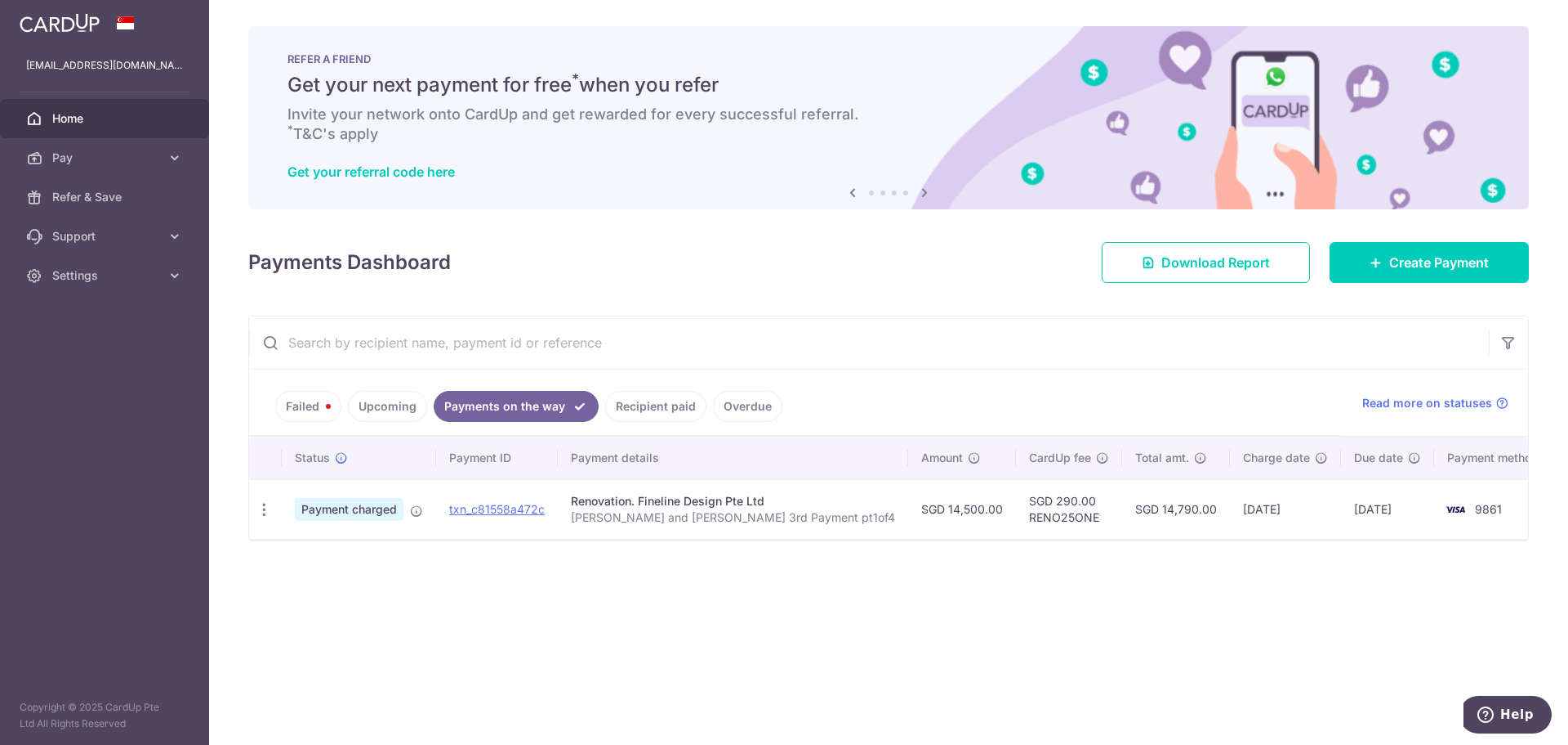
click at [390, 411] on link "Upcoming" at bounding box center [387, 406] width 79 height 31
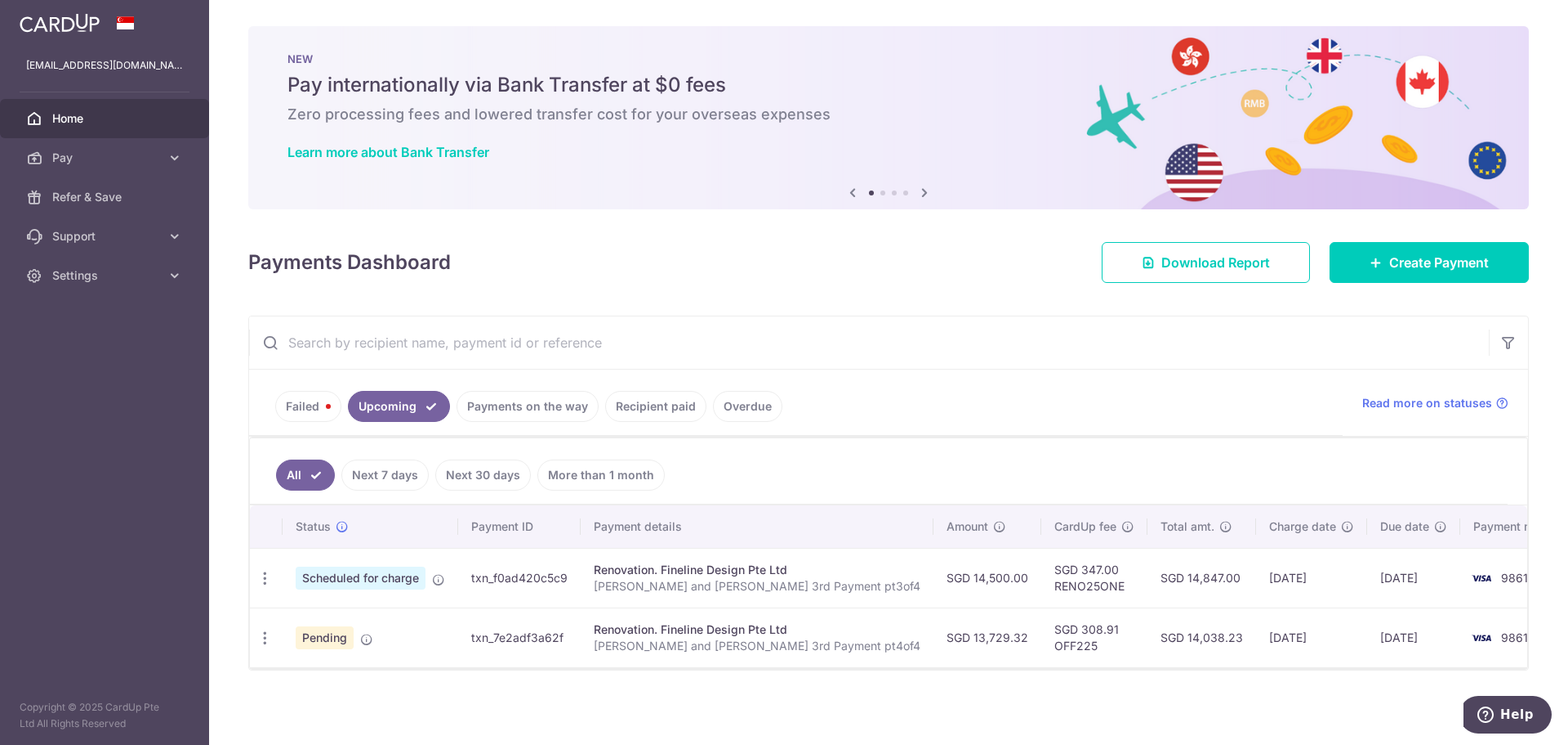
click at [320, 409] on link "Failed" at bounding box center [309, 406] width 67 height 31
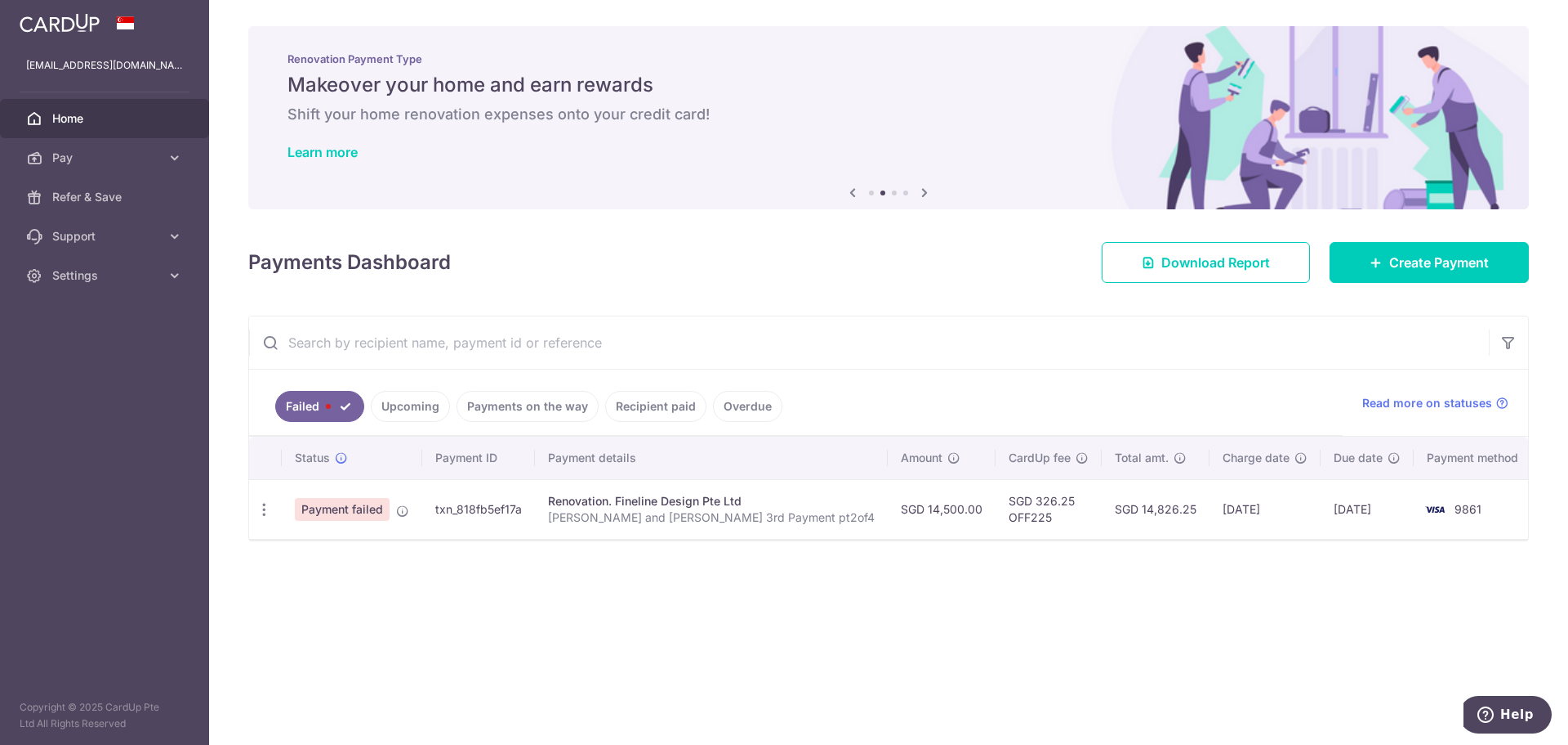
click at [548, 409] on link "Payments on the way" at bounding box center [527, 406] width 142 height 31
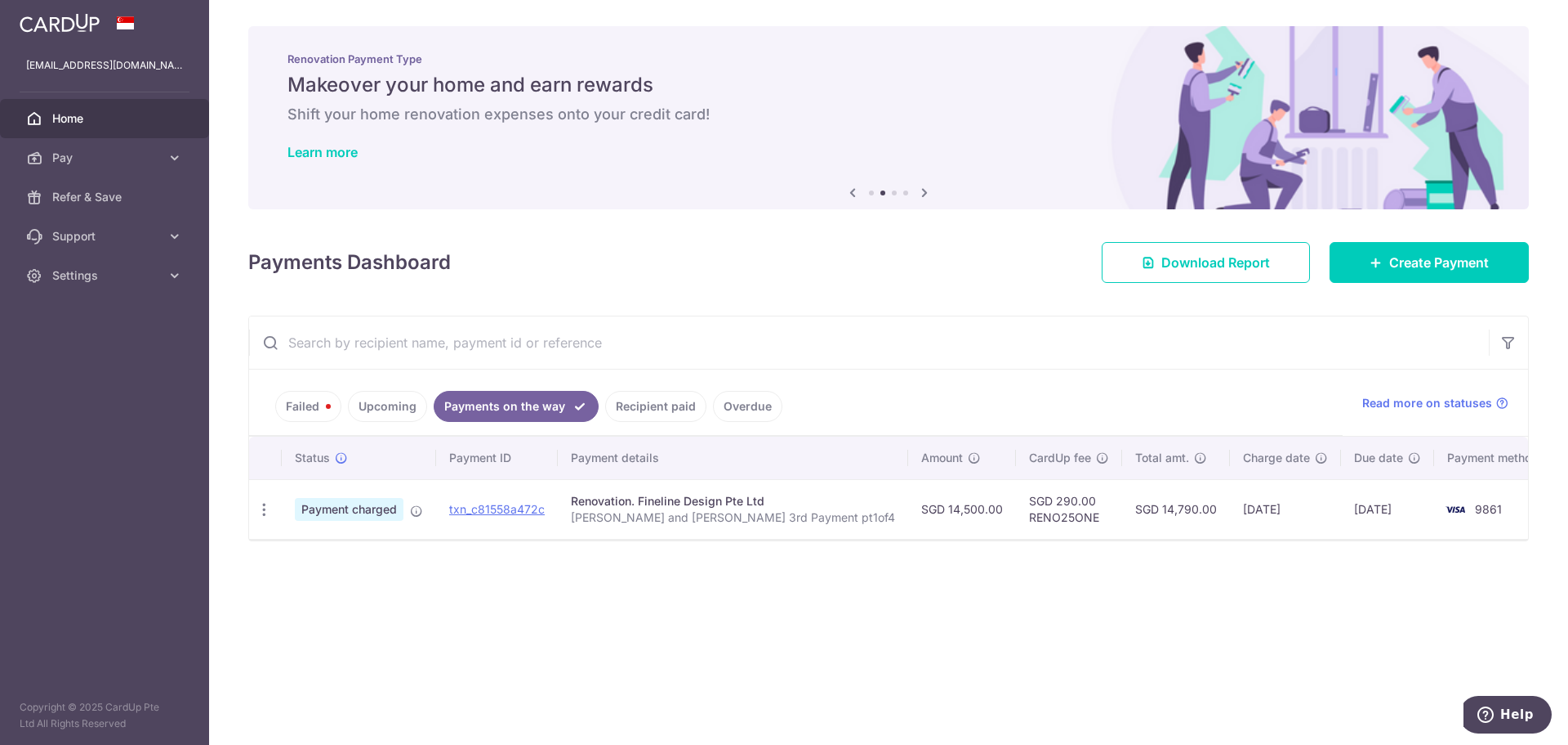
click at [389, 414] on link "Upcoming" at bounding box center [387, 406] width 79 height 31
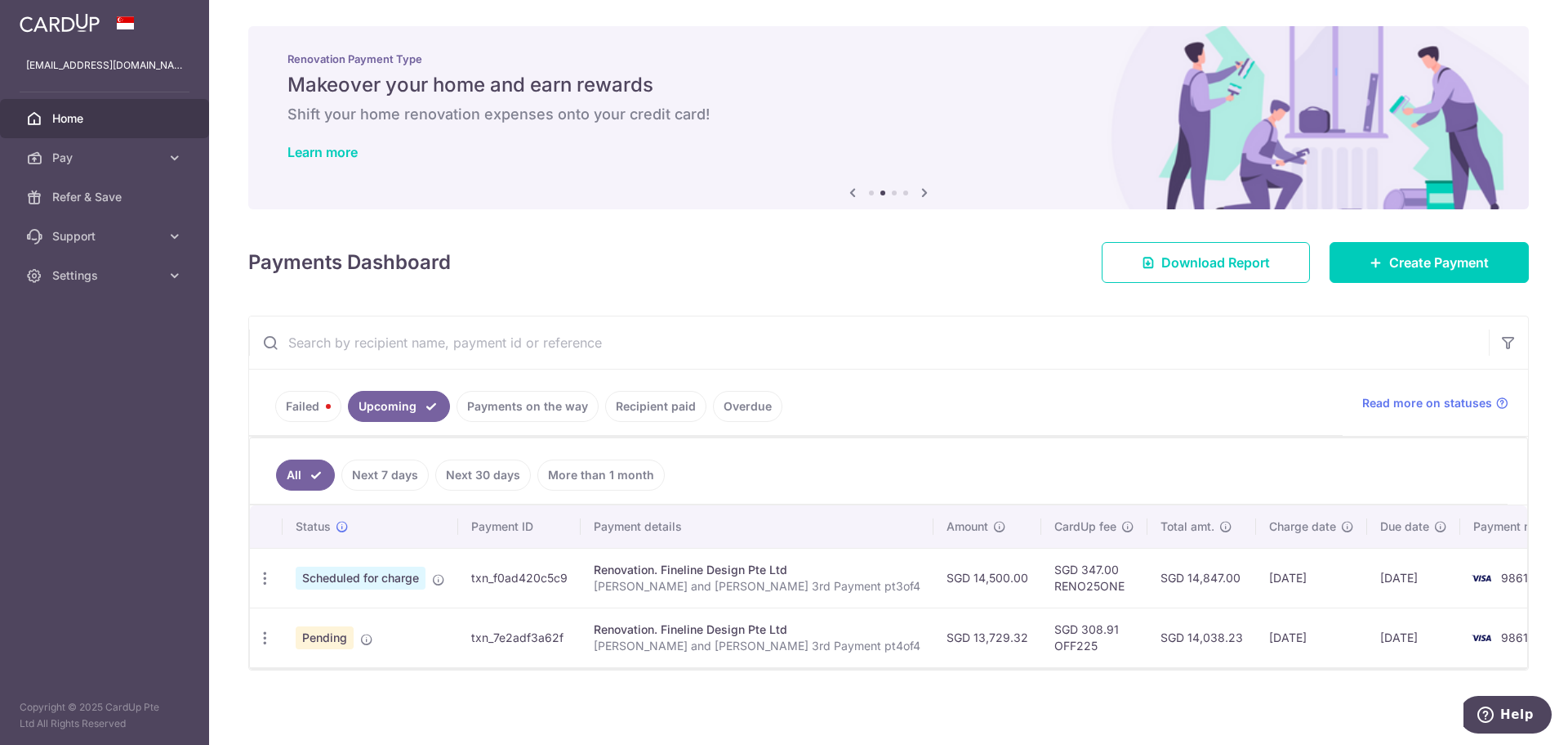
click at [499, 412] on link "Payments on the way" at bounding box center [527, 406] width 142 height 31
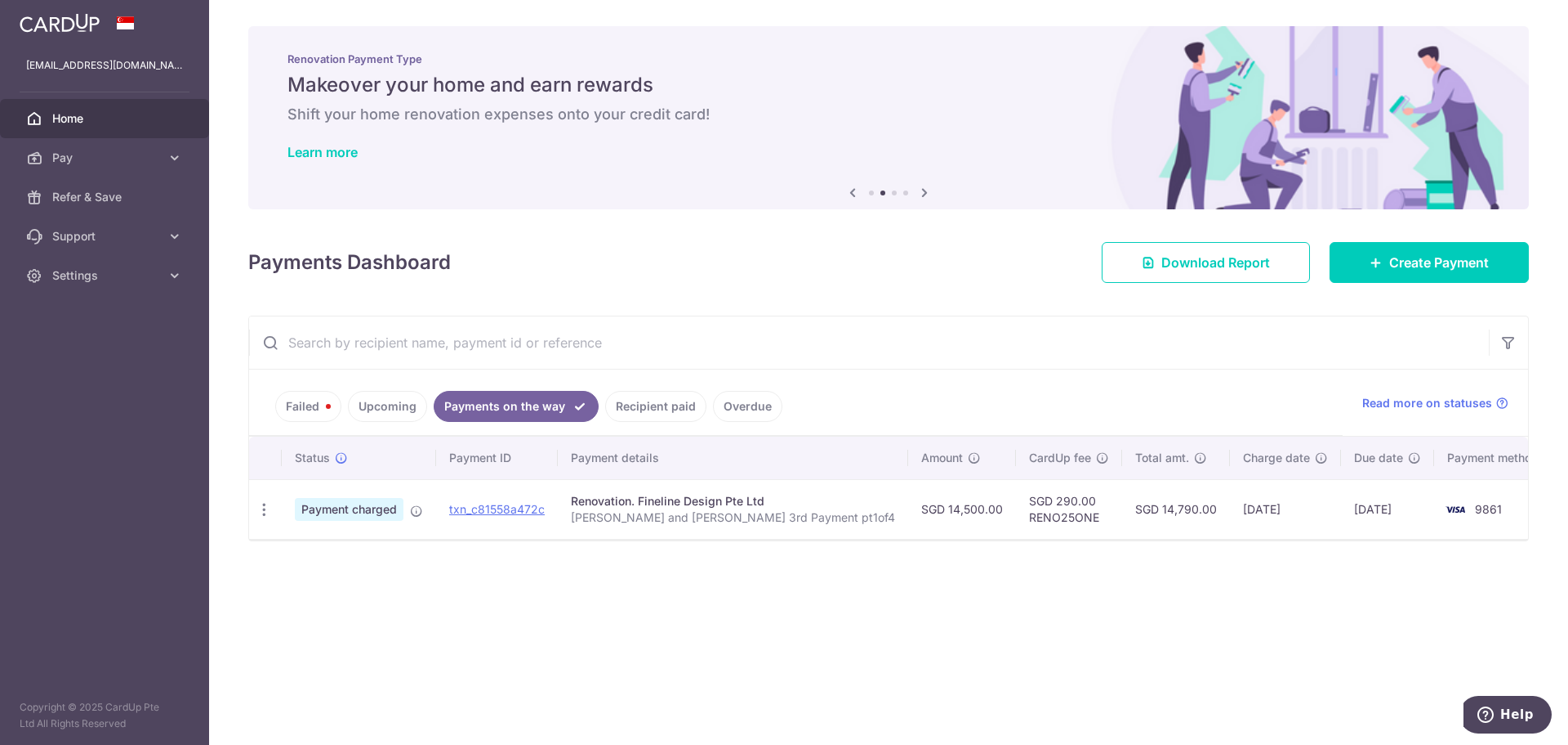
click at [379, 394] on link "Upcoming" at bounding box center [387, 406] width 79 height 31
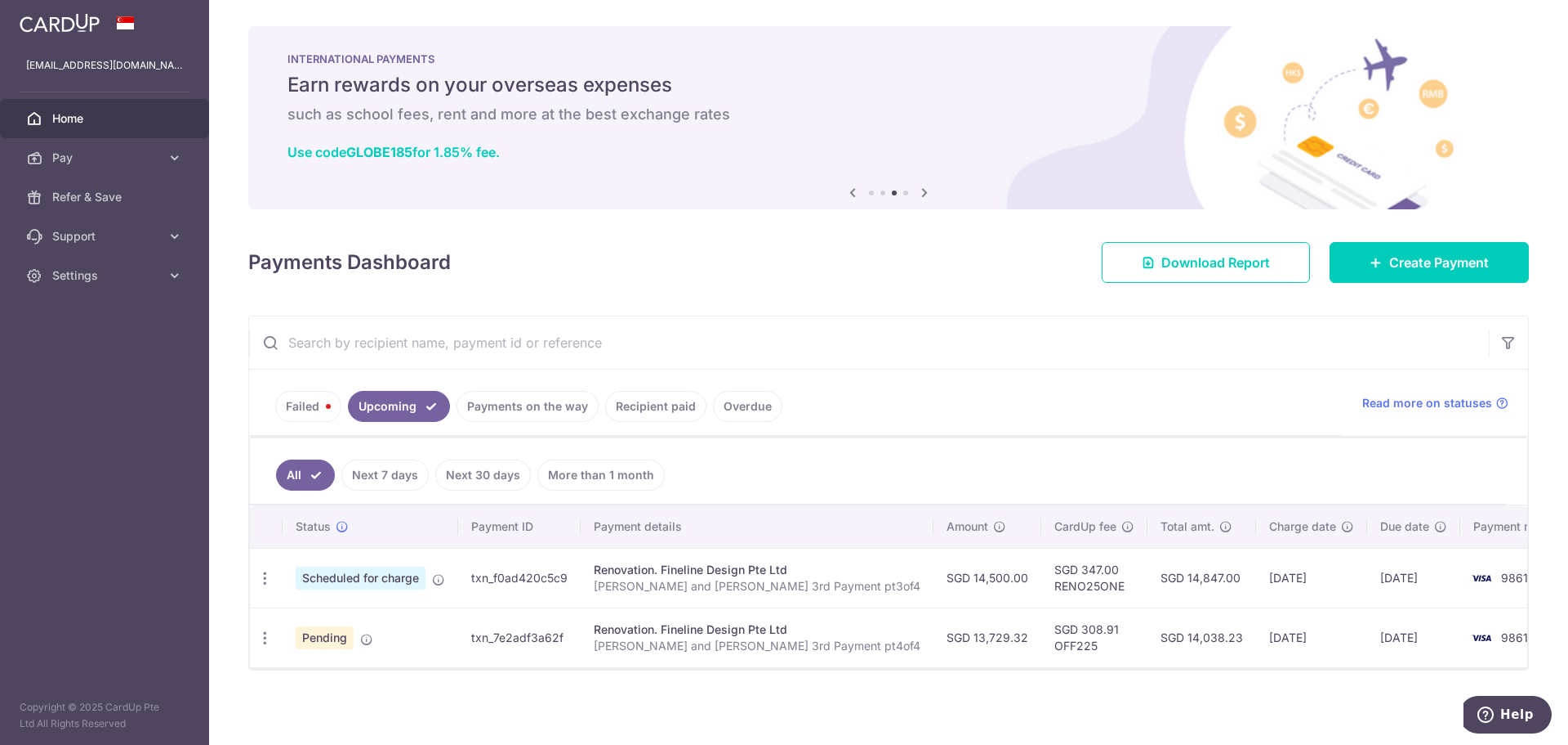
click at [304, 414] on link "Failed" at bounding box center [309, 406] width 67 height 31
